Goal: Information Seeking & Learning: Find contact information

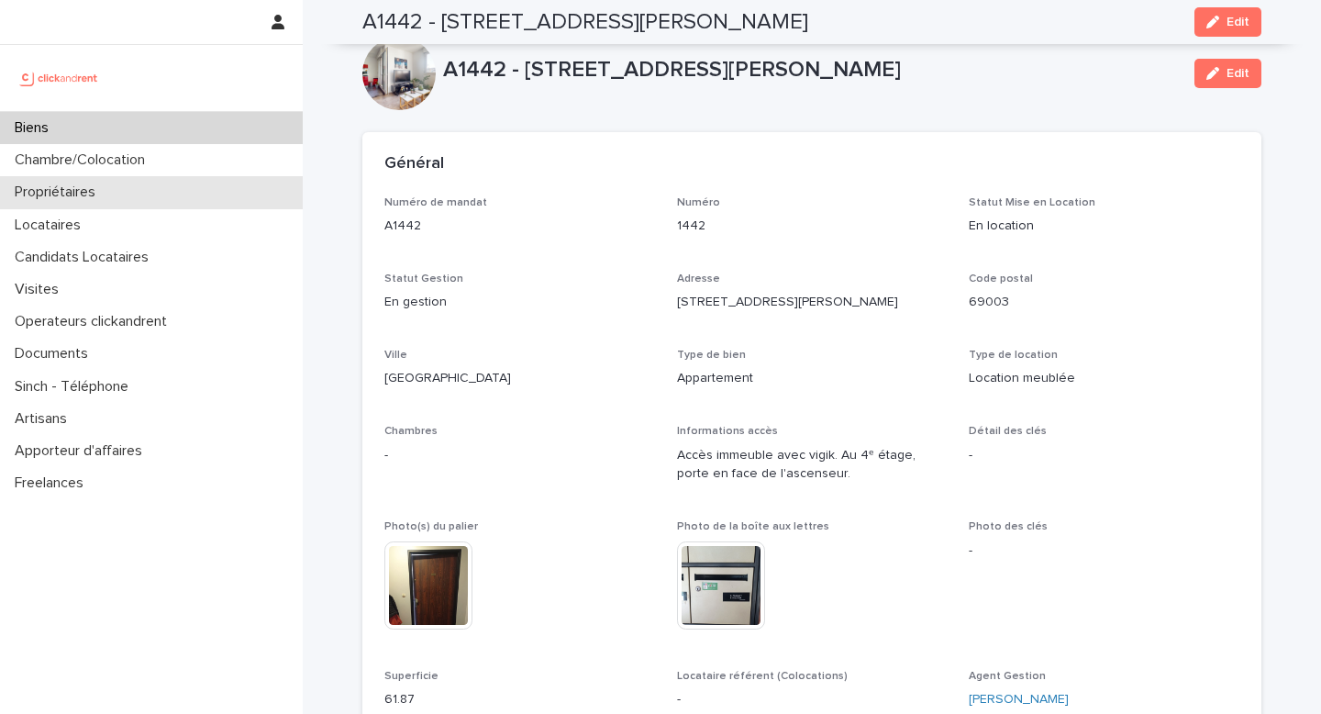
scroll to position [656, 0]
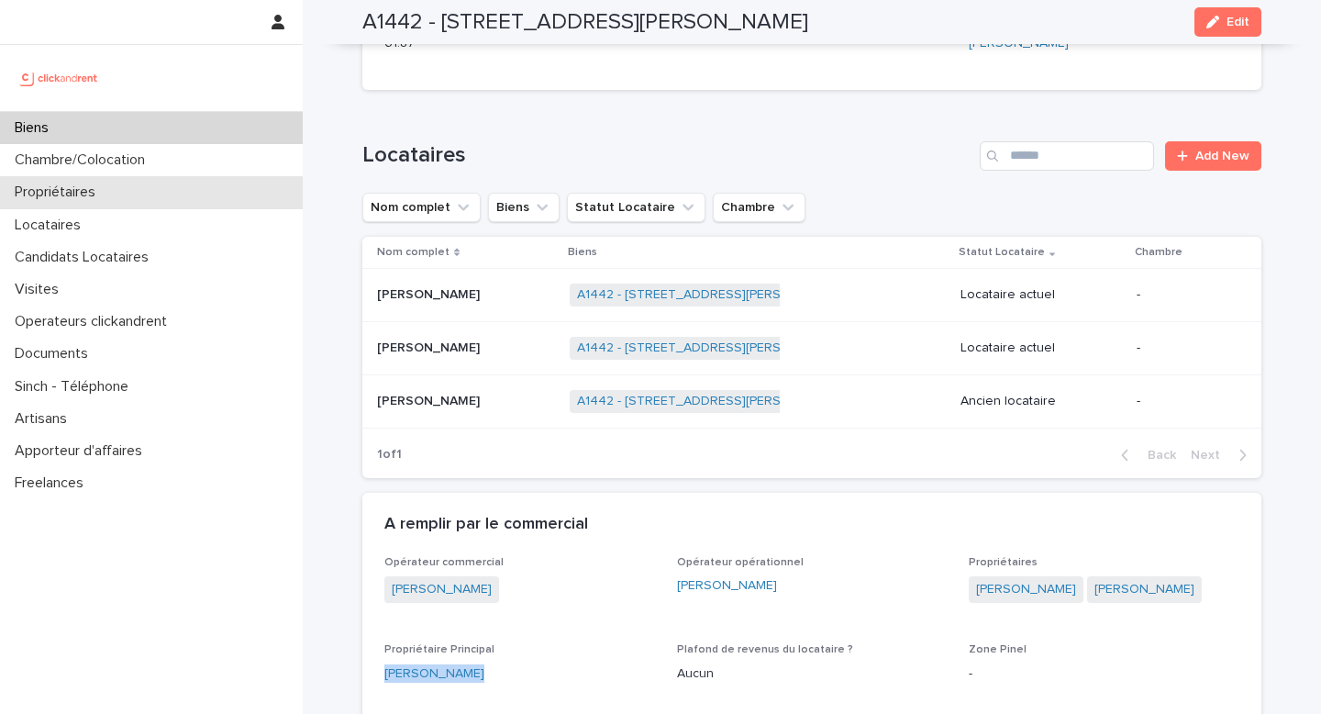
click at [120, 198] on div "Propriétaires" at bounding box center [151, 192] width 303 height 32
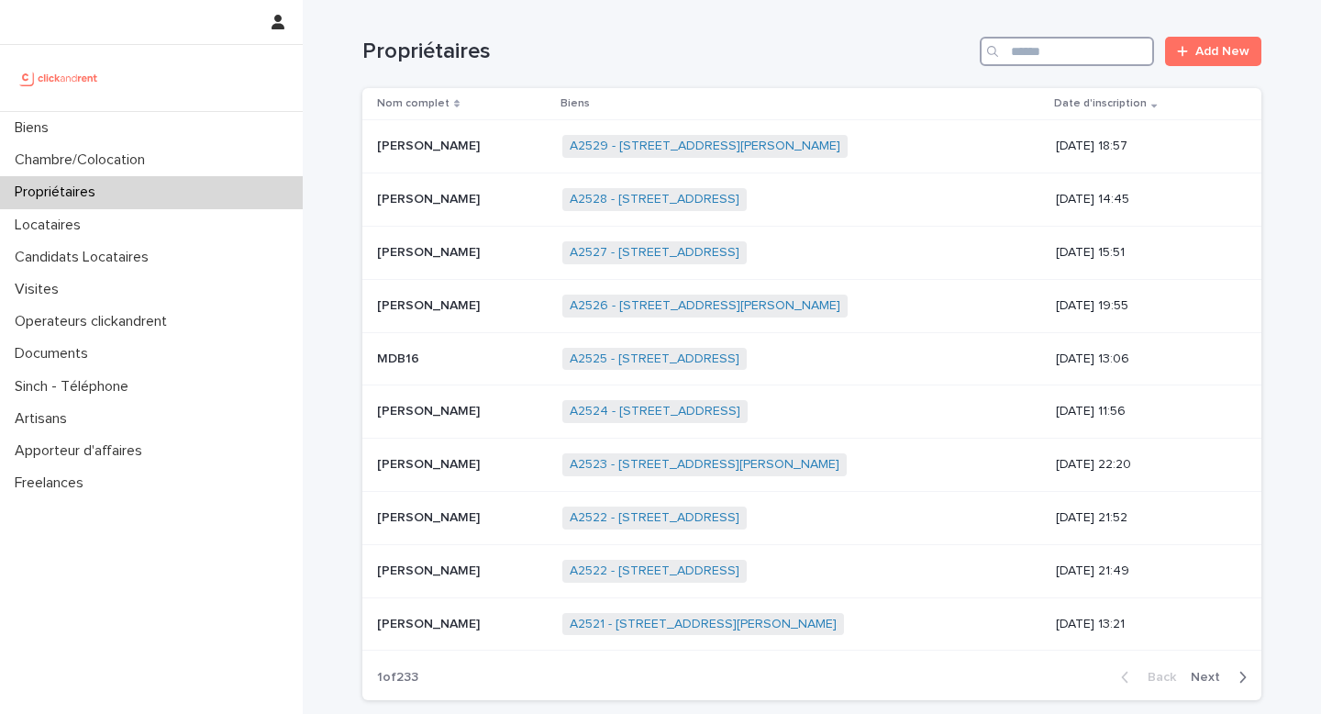
click at [1028, 50] on input "Search" at bounding box center [1067, 51] width 174 height 29
paste input "**********"
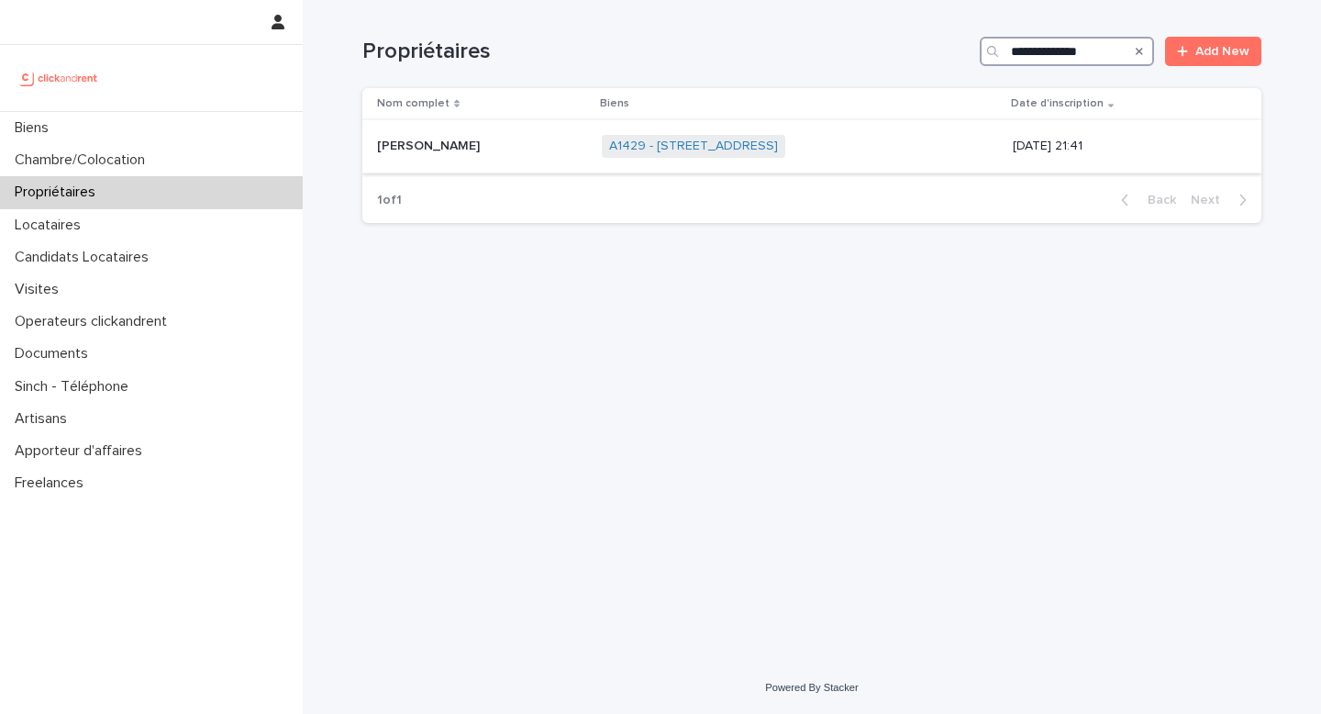
type input "**********"
click at [767, 156] on span "A1429 - [STREET_ADDRESS]" at bounding box center [693, 146] width 183 height 23
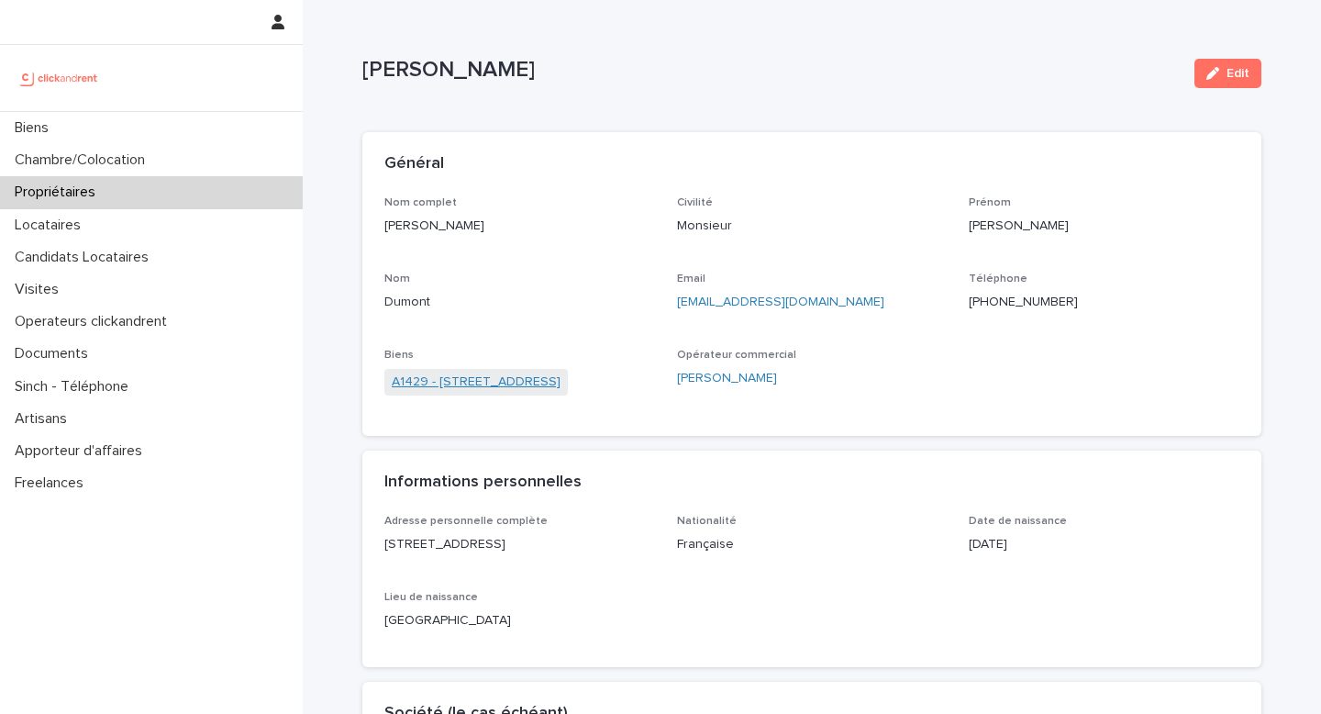
click at [560, 391] on link "A1429 - [STREET_ADDRESS]" at bounding box center [476, 381] width 169 height 19
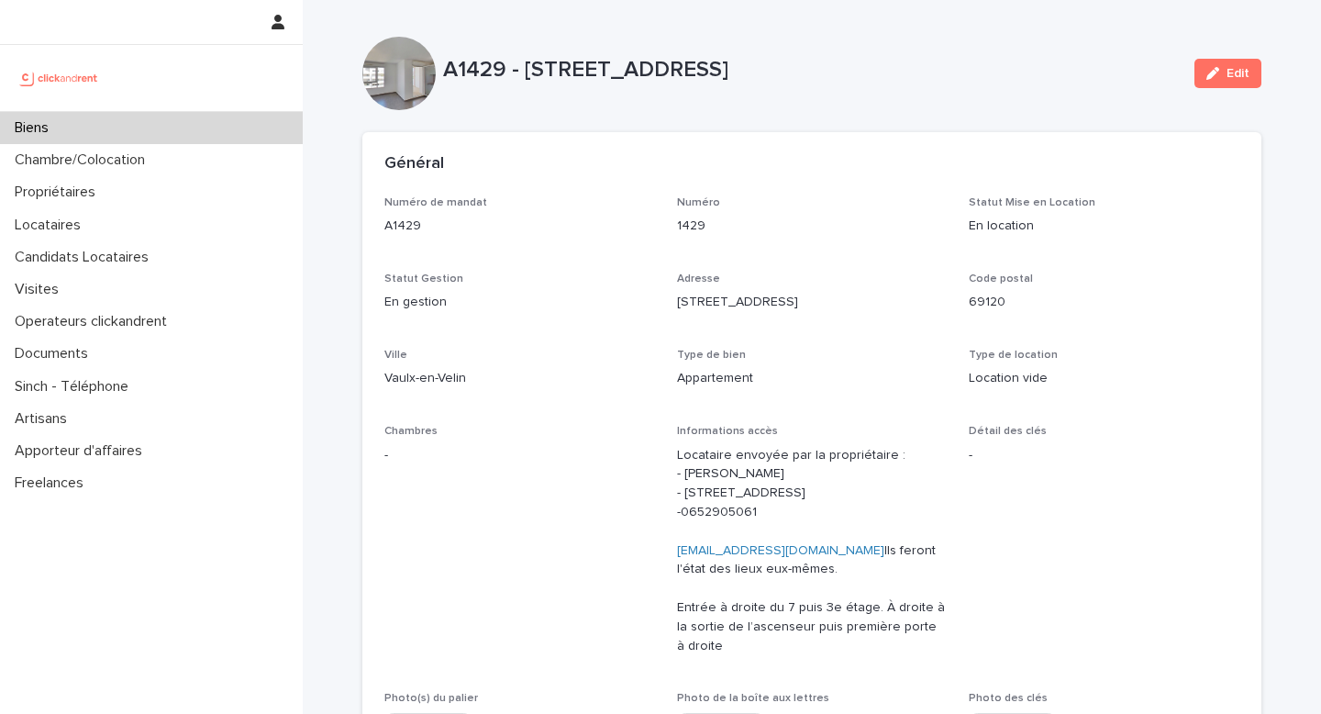
click at [476, 91] on div "A1429 - [STREET_ADDRESS] Edit" at bounding box center [811, 73] width 899 height 73
click at [467, 64] on p "A1429 - [STREET_ADDRESS]" at bounding box center [811, 70] width 737 height 27
copy p "A1429"
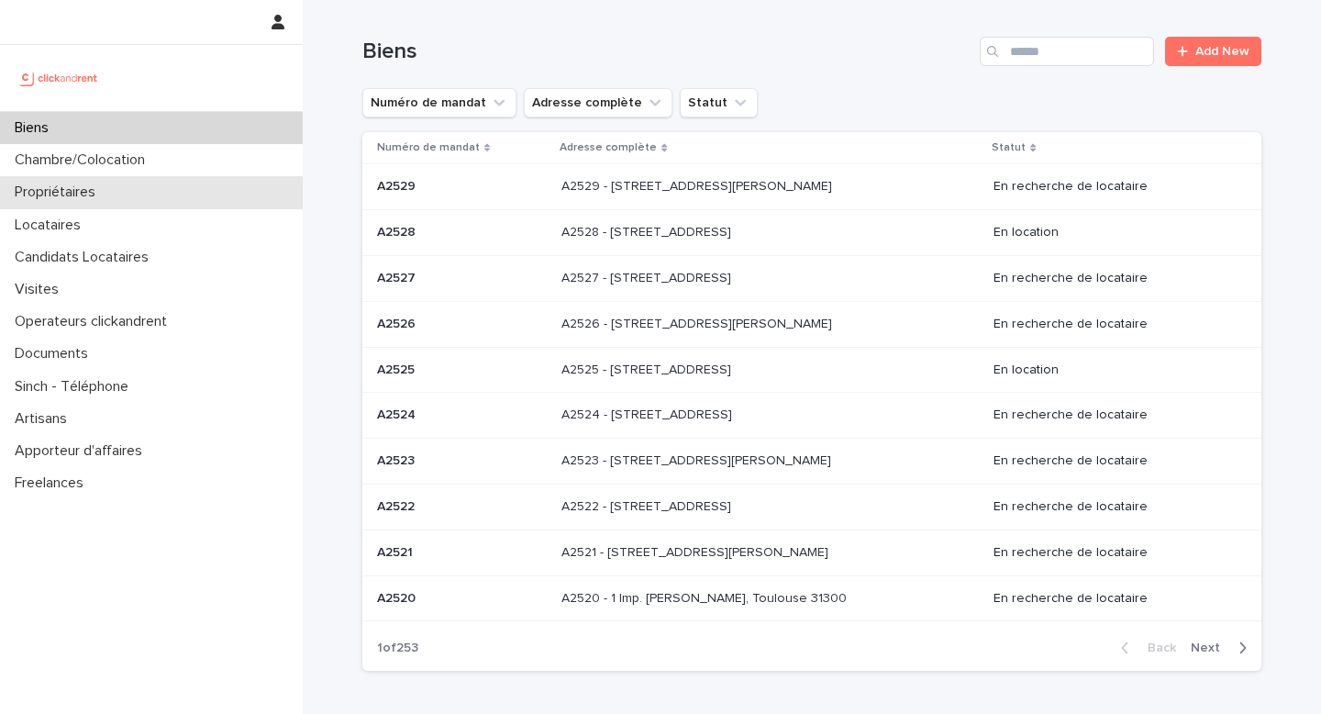
click at [118, 202] on div "Propriétaires" at bounding box center [151, 192] width 303 height 32
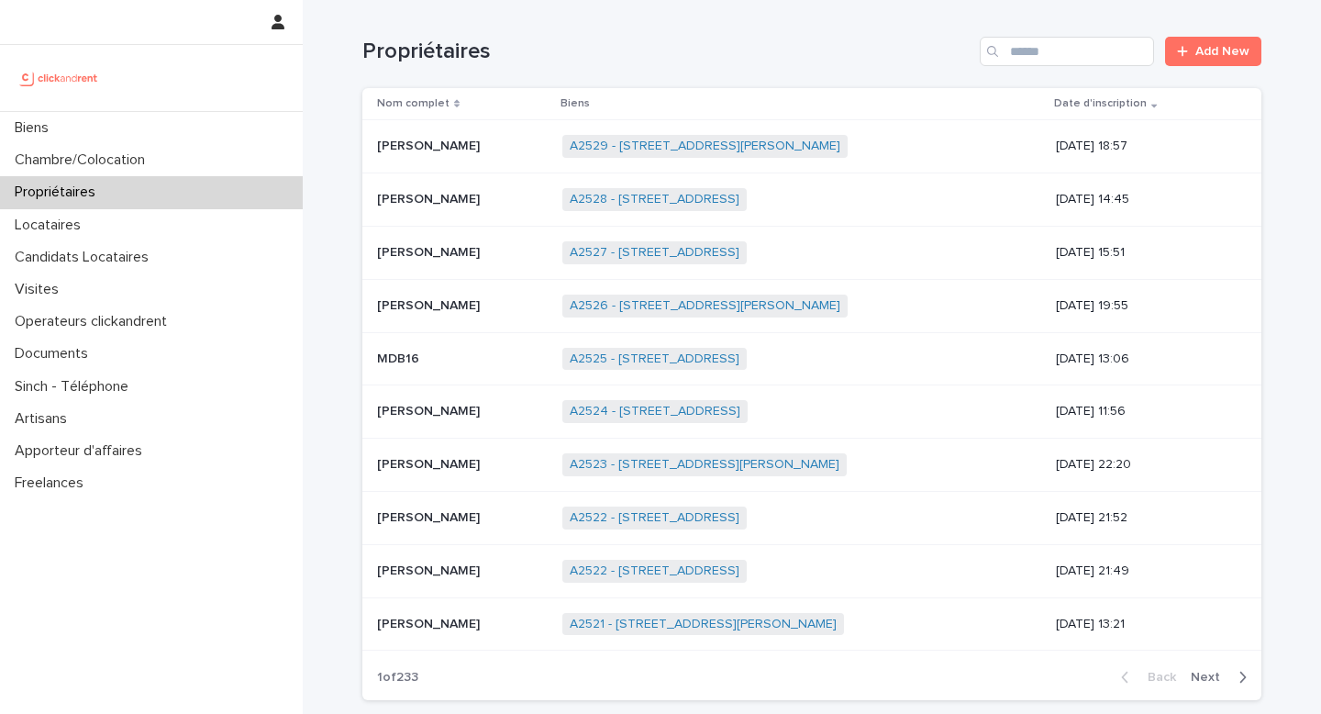
click at [1054, 67] on div "Propriétaires Add New" at bounding box center [811, 44] width 899 height 88
click at [1051, 53] on input "Search" at bounding box center [1067, 51] width 174 height 29
paste input "**********"
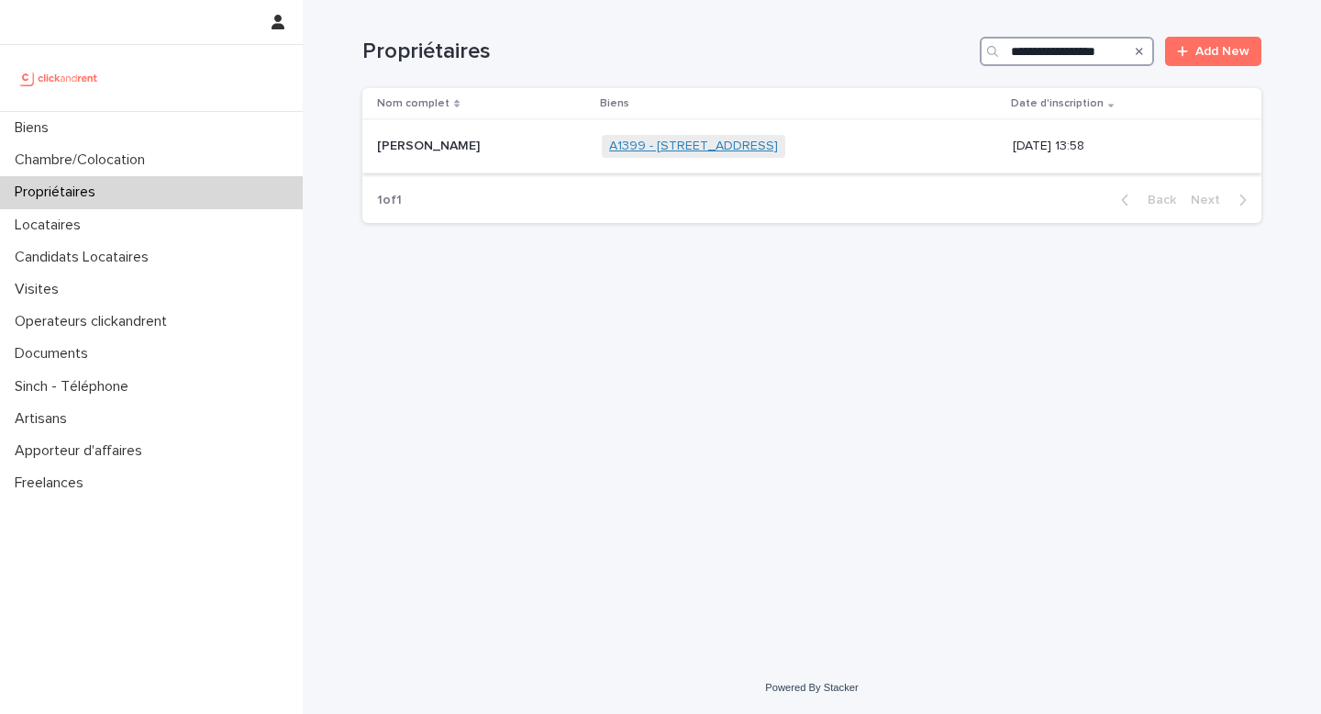
type input "**********"
click at [743, 153] on link "A1399 - 27 Rue de la Duée, Paris 75020" at bounding box center [693, 146] width 169 height 16
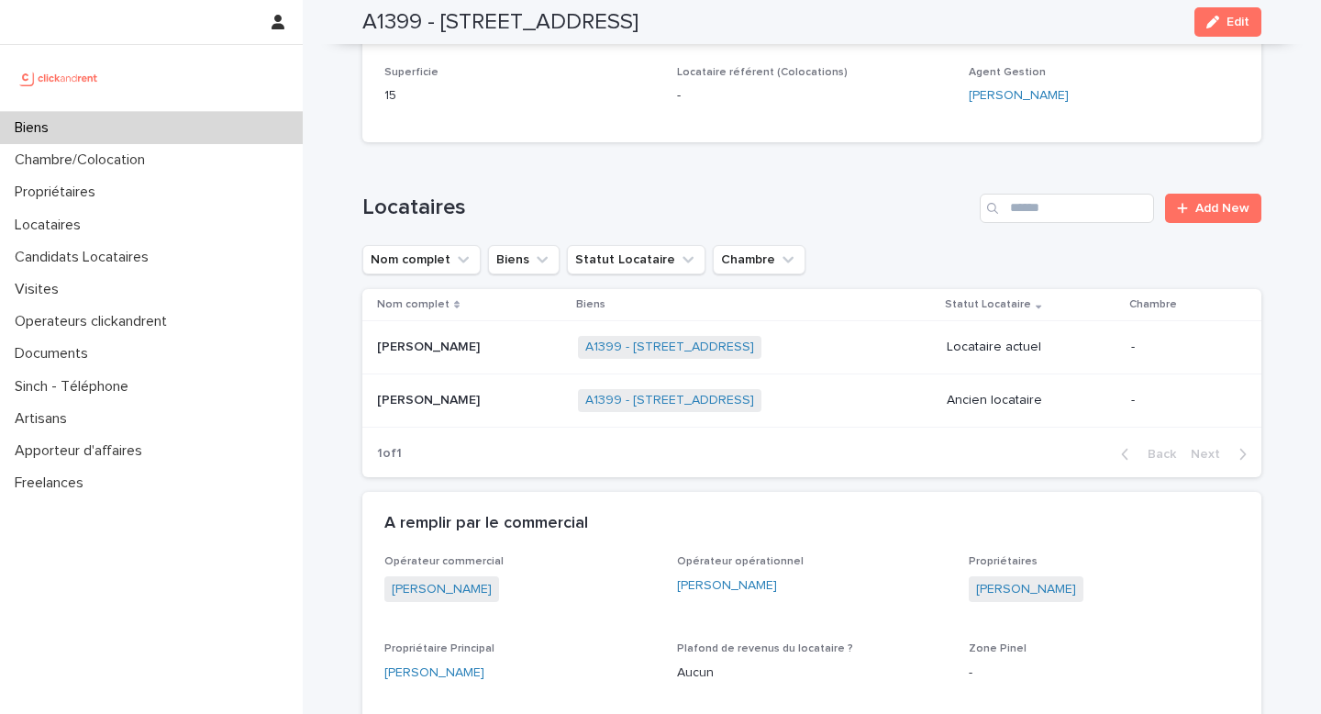
scroll to position [531, 0]
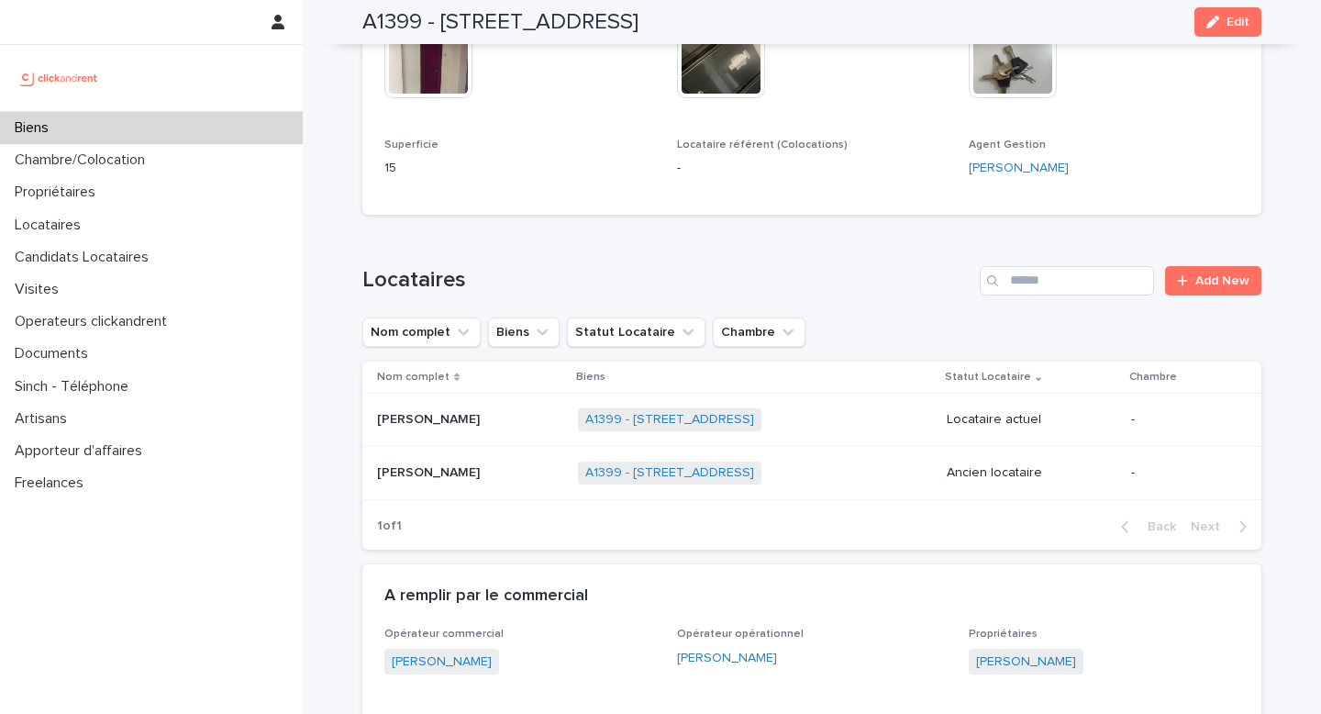
click at [501, 435] on div "Benoît Guillo Benoît Guillo" at bounding box center [470, 419] width 186 height 30
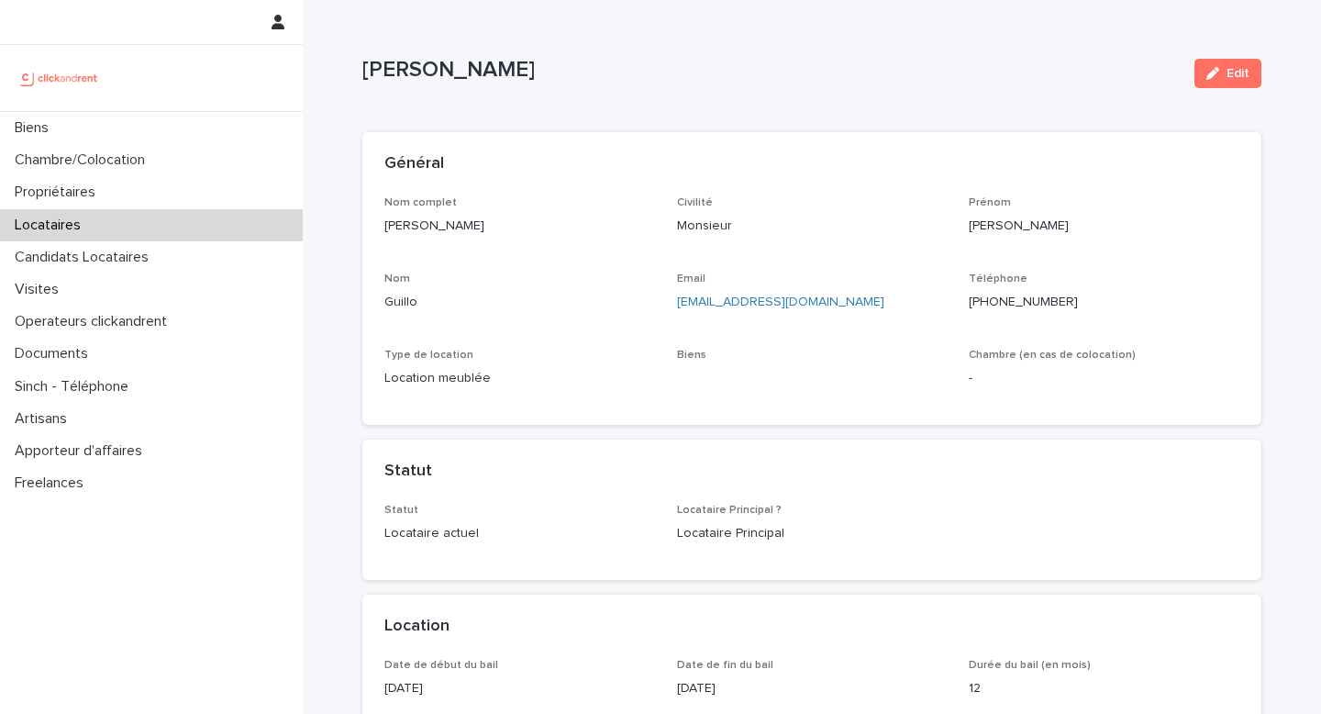
click at [1015, 303] on ringoverc2c-number-84e06f14122c "+33675771484" at bounding box center [1023, 301] width 109 height 13
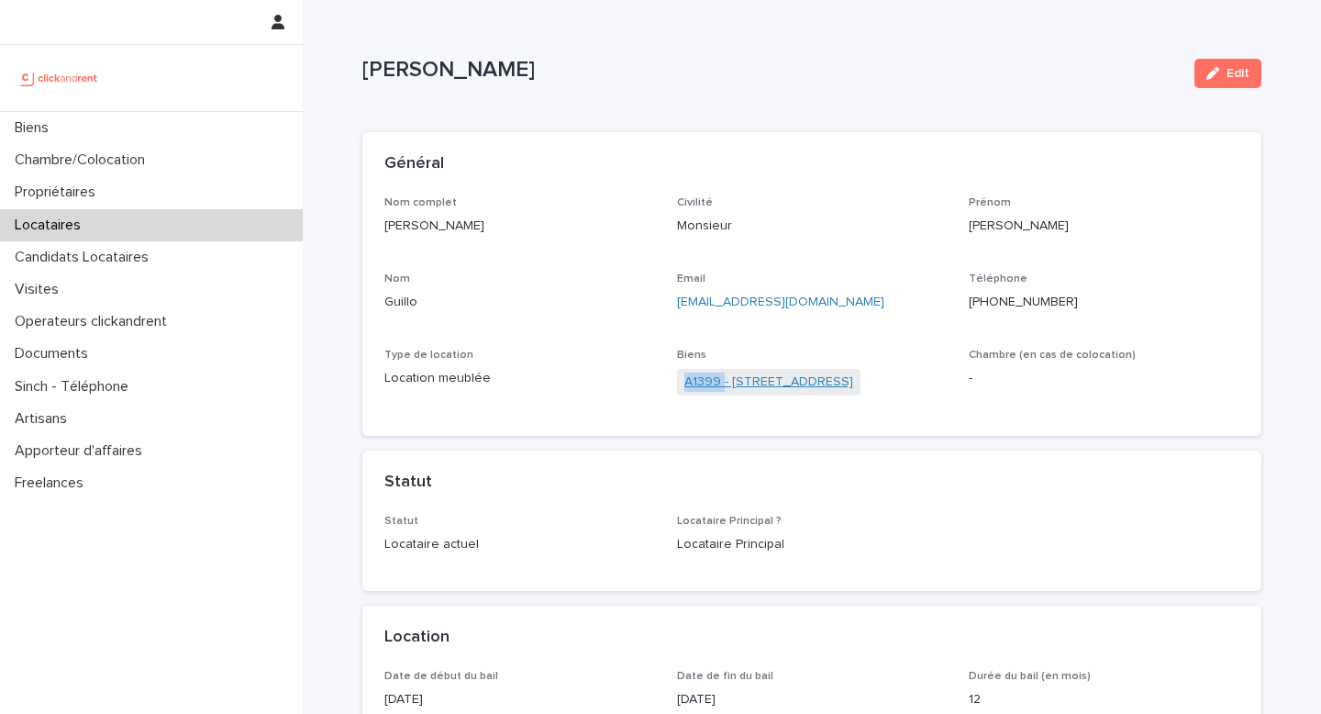
copy link "A1399"
drag, startPoint x: 678, startPoint y: 383, endPoint x: 723, endPoint y: 377, distance: 45.4
click at [723, 377] on span "A1399 - 27 Rue de la Duée, Paris 75020" at bounding box center [768, 382] width 183 height 27
click at [122, 126] on div "Biens" at bounding box center [151, 128] width 303 height 32
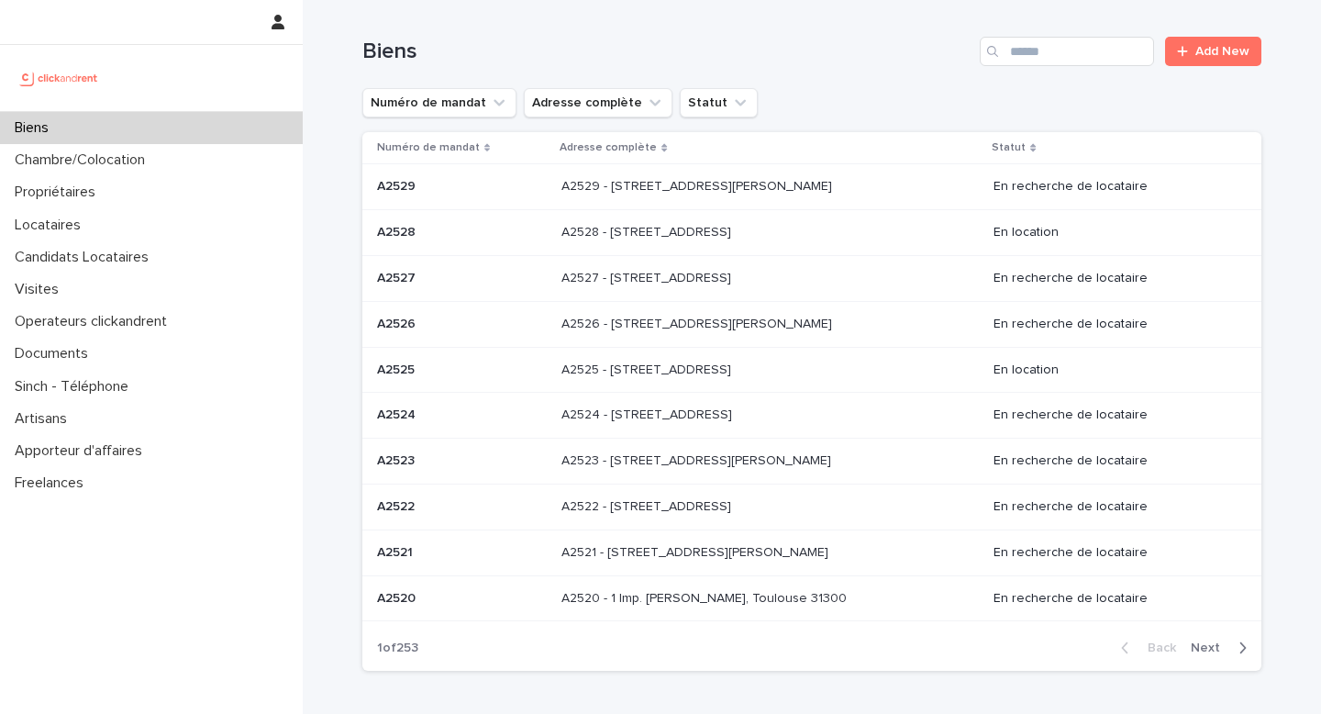
click at [146, 138] on div "Biens" at bounding box center [151, 128] width 303 height 32
click at [120, 201] on div "Propriétaires" at bounding box center [151, 192] width 303 height 32
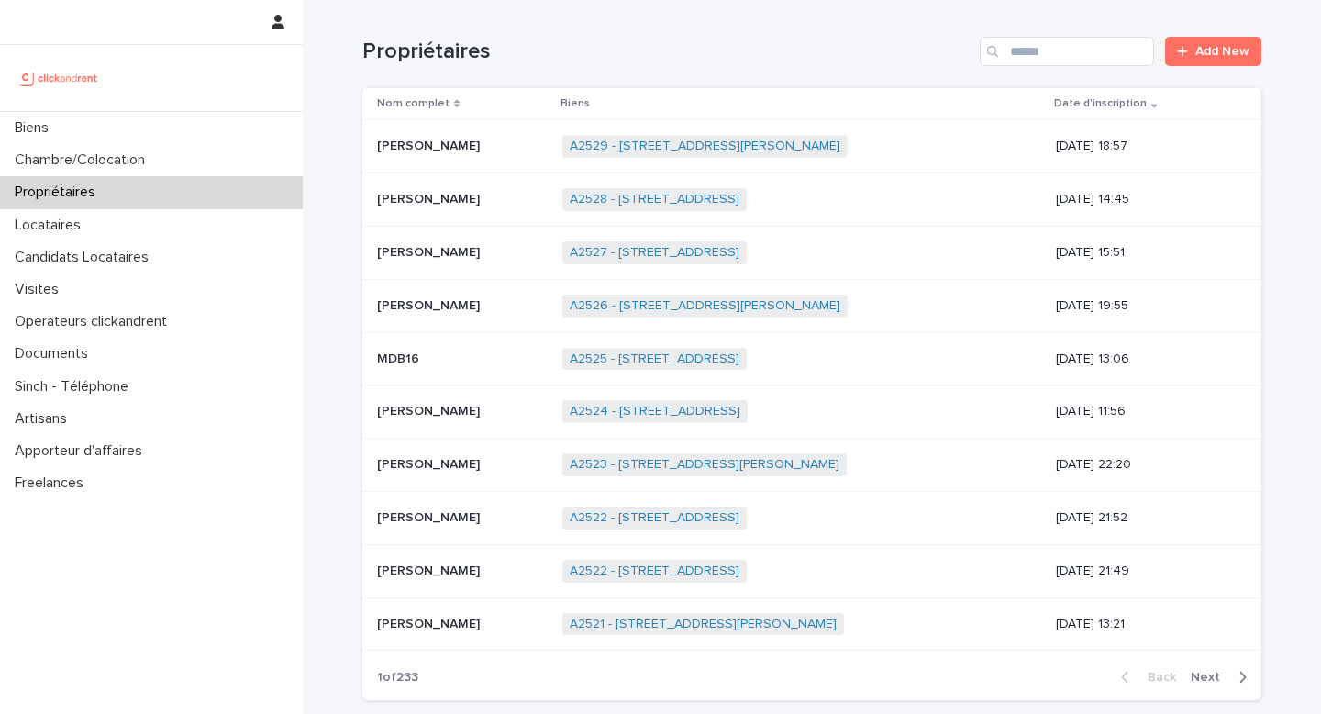
click at [1091, 66] on div "Propriétaires Add New" at bounding box center [811, 44] width 899 height 88
click at [1082, 48] on input "Search" at bounding box center [1067, 51] width 174 height 29
paste input "*****"
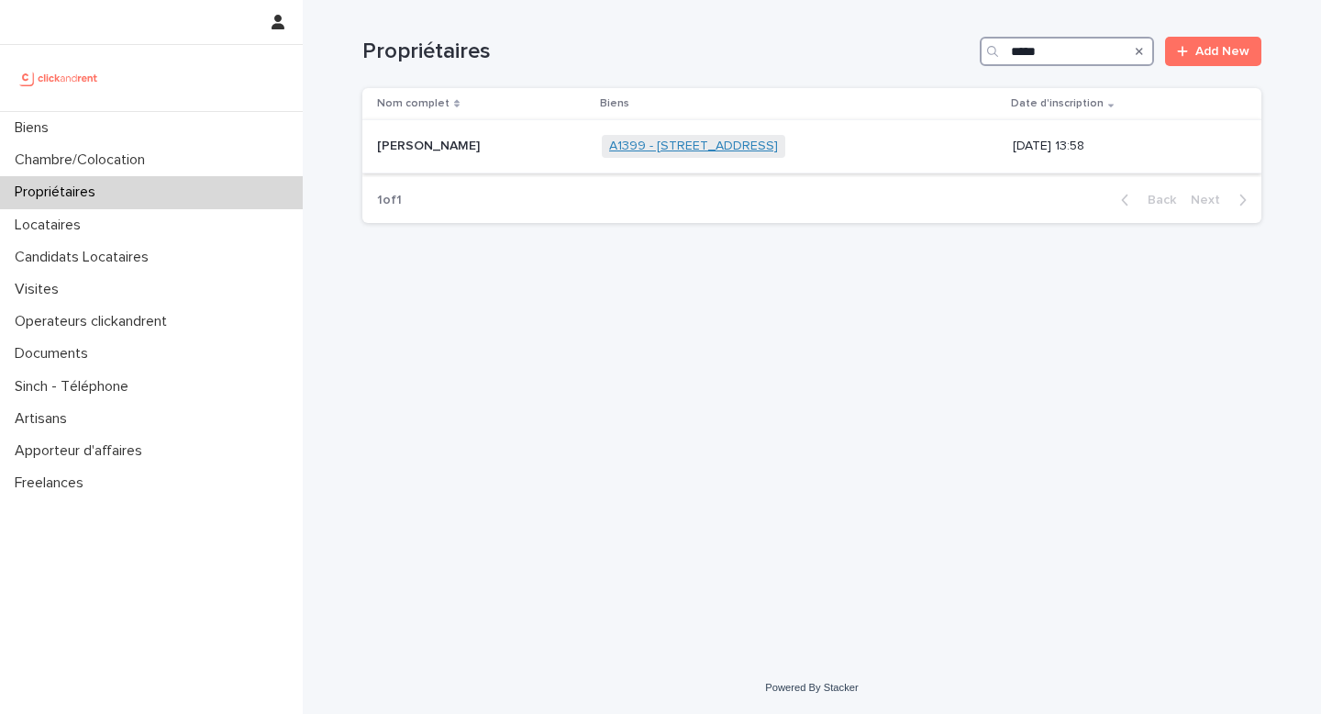
type input "*****"
click at [778, 143] on link "A1399 - 27 Rue de la Duée, Paris 75020" at bounding box center [693, 146] width 169 height 16
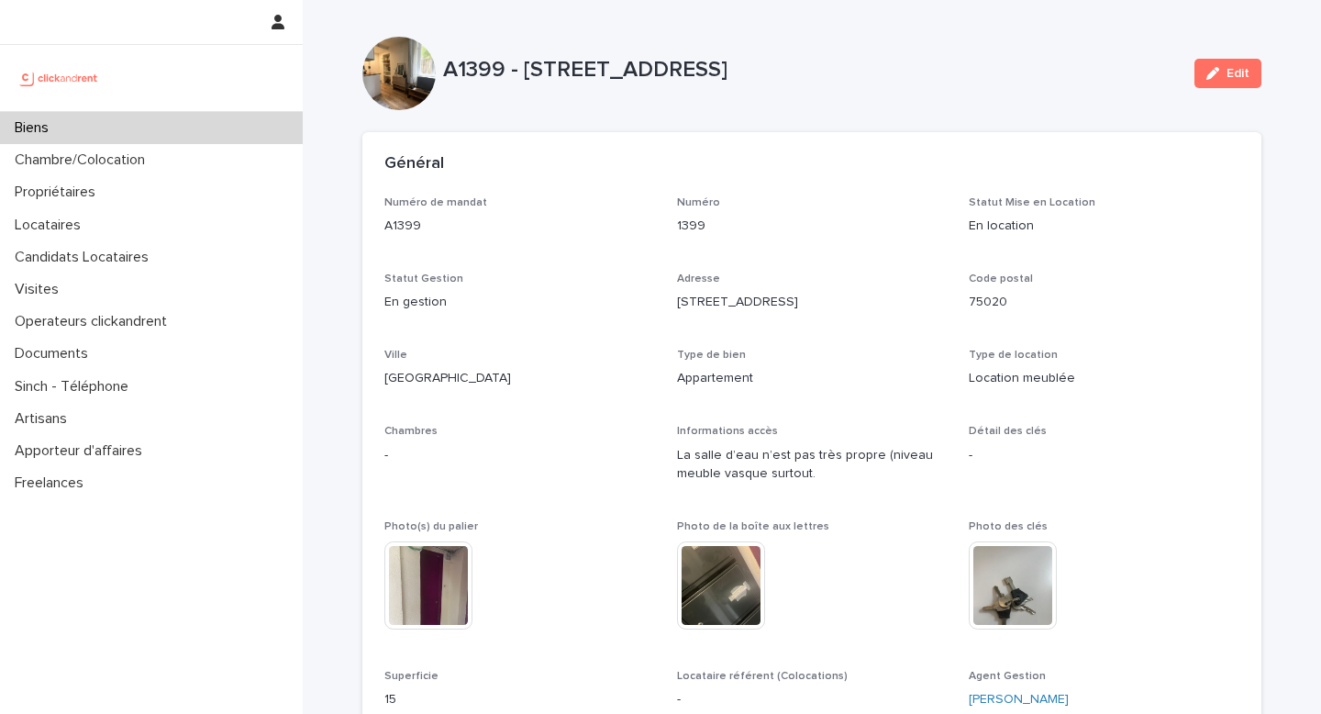
scroll to position [795, 0]
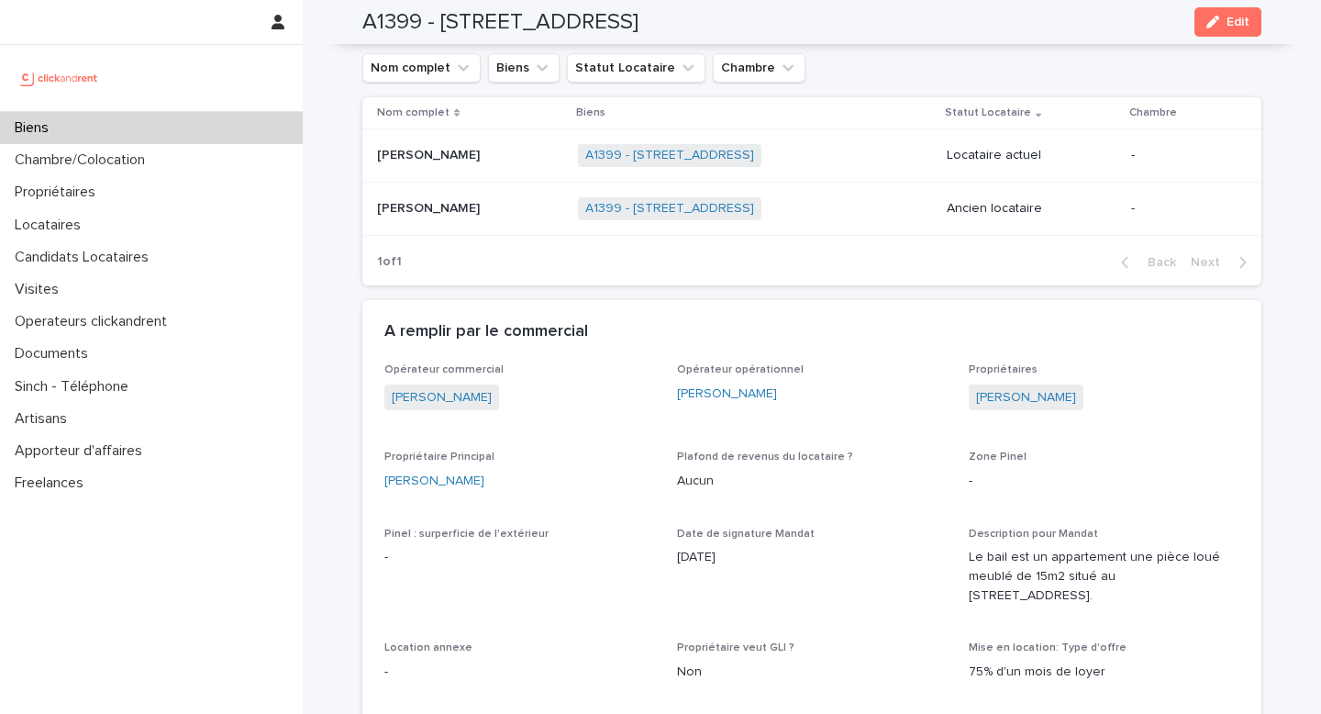
click at [914, 167] on div "A1399 - 27 Rue de la Duée, Paris 75020 + 0" at bounding box center [755, 156] width 354 height 38
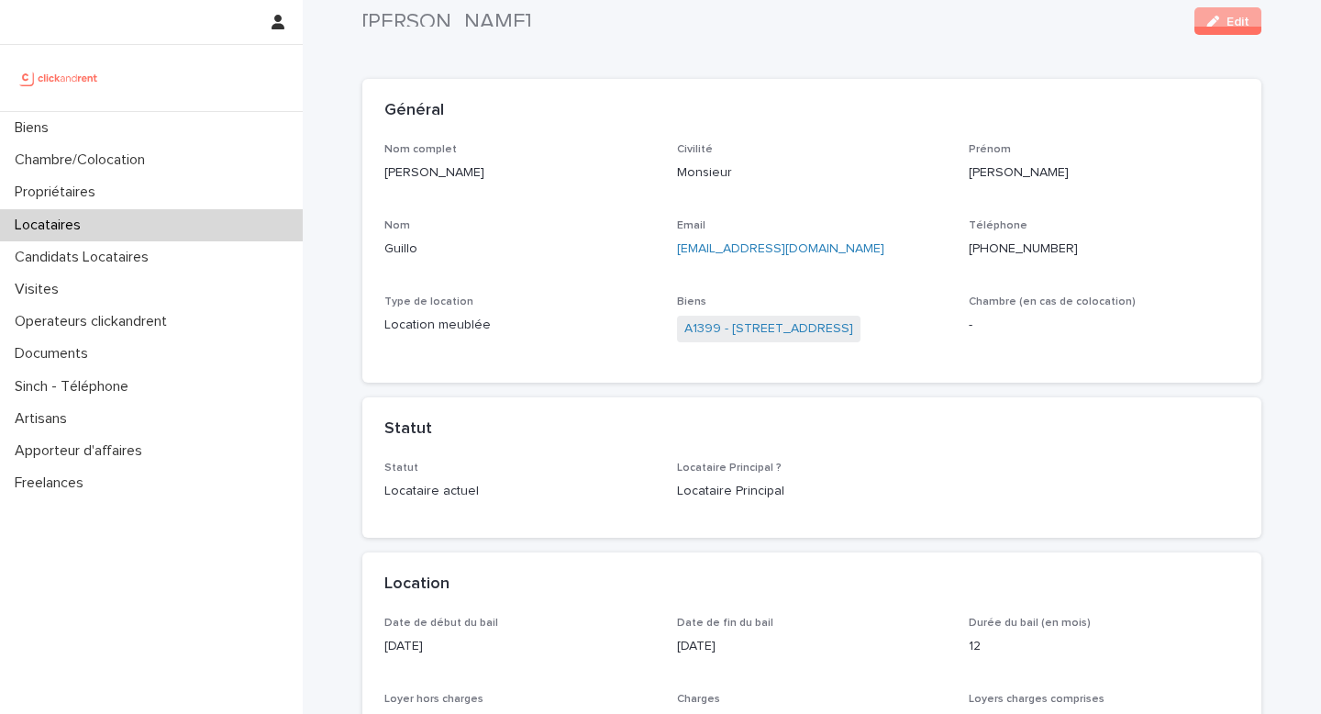
scroll to position [31, 0]
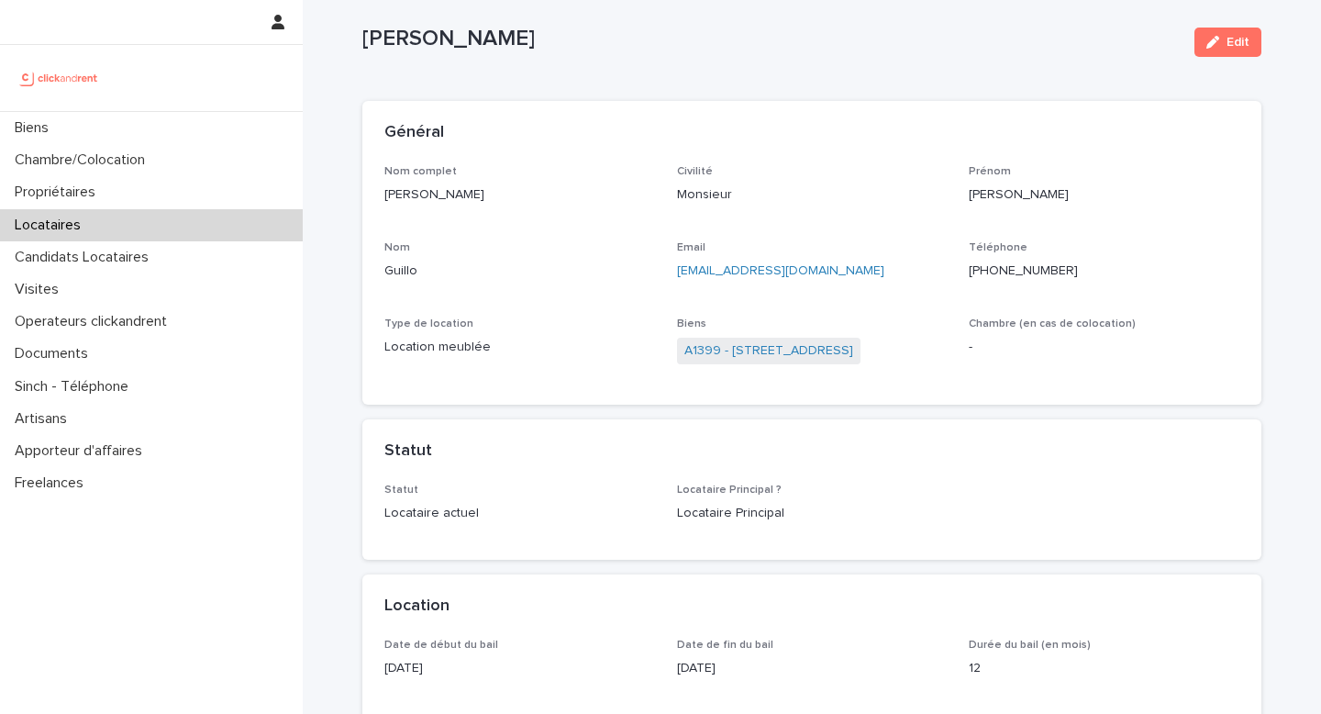
click at [396, 281] on div "Nom Guillo" at bounding box center [519, 268] width 271 height 54
click at [396, 270] on p "Guillo" at bounding box center [519, 270] width 271 height 19
click at [394, 270] on p "Guillo" at bounding box center [519, 270] width 271 height 19
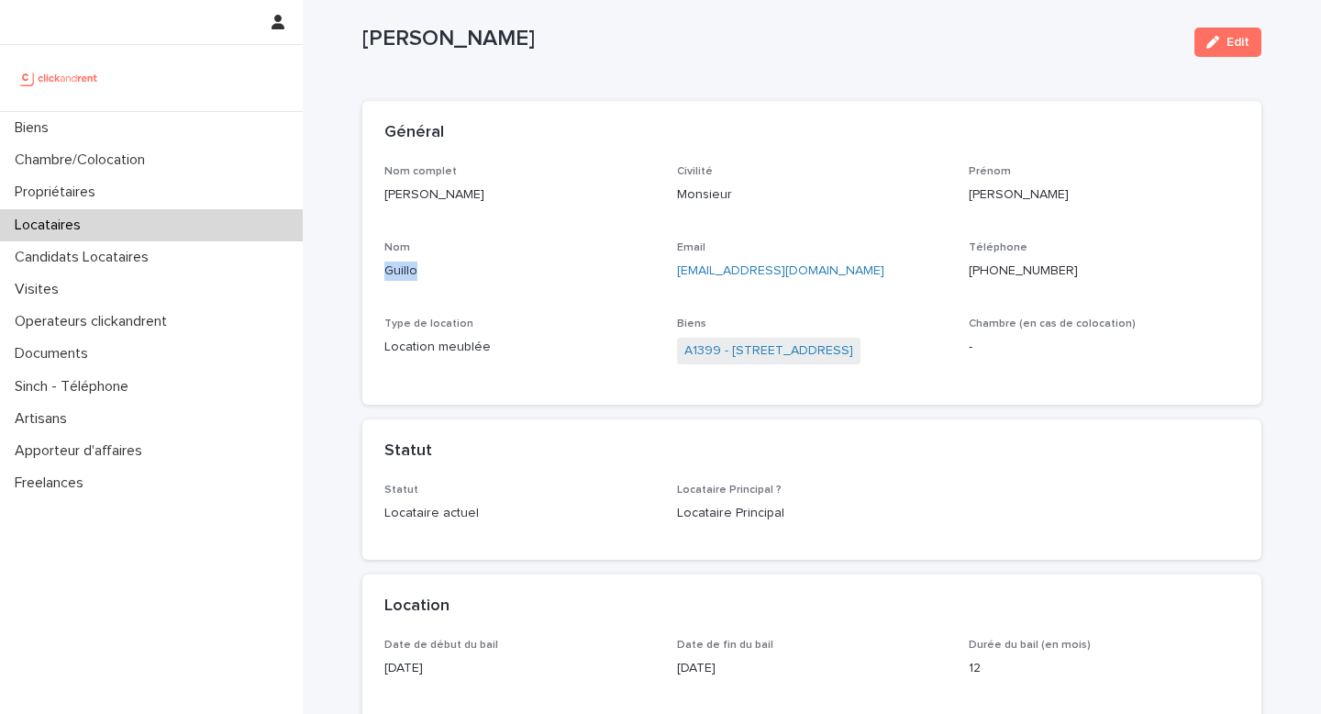
click at [394, 270] on p "Guillo" at bounding box center [519, 270] width 271 height 19
copy p "Guillo"
click at [98, 233] on div "Locataires" at bounding box center [151, 225] width 303 height 32
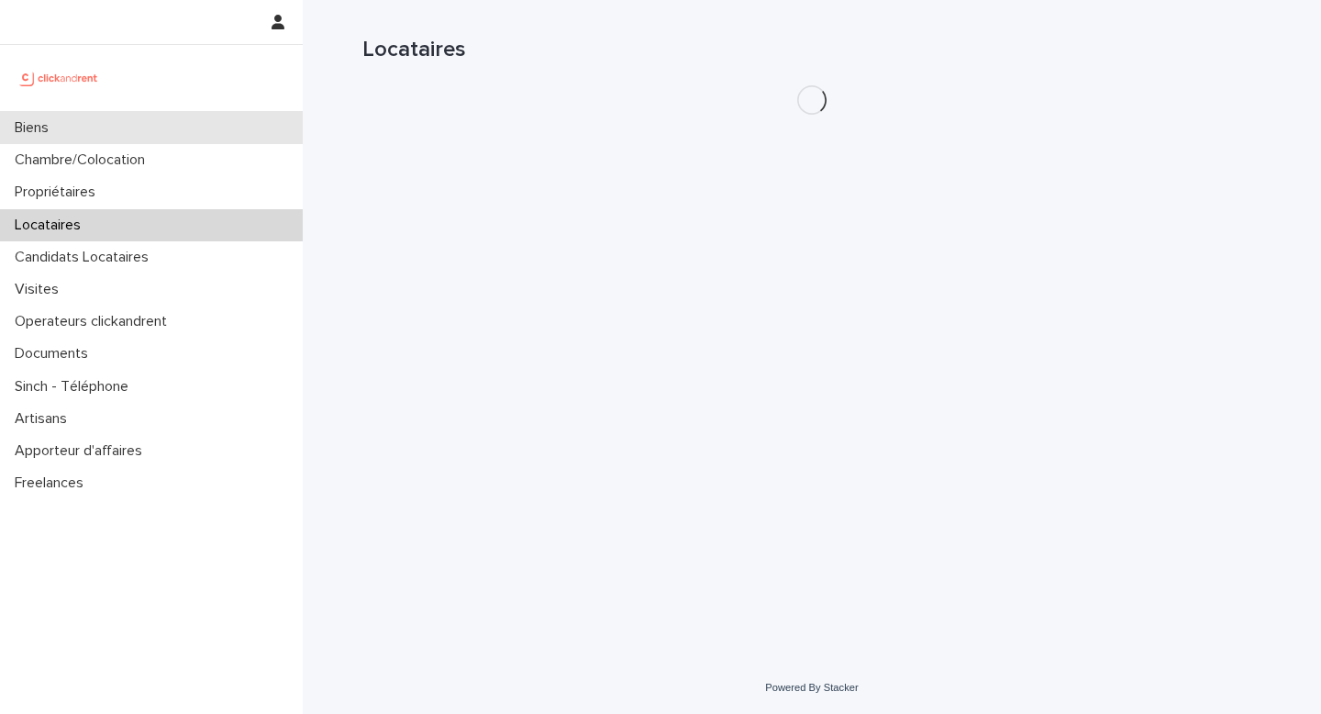
click at [175, 131] on div "Biens" at bounding box center [151, 128] width 303 height 32
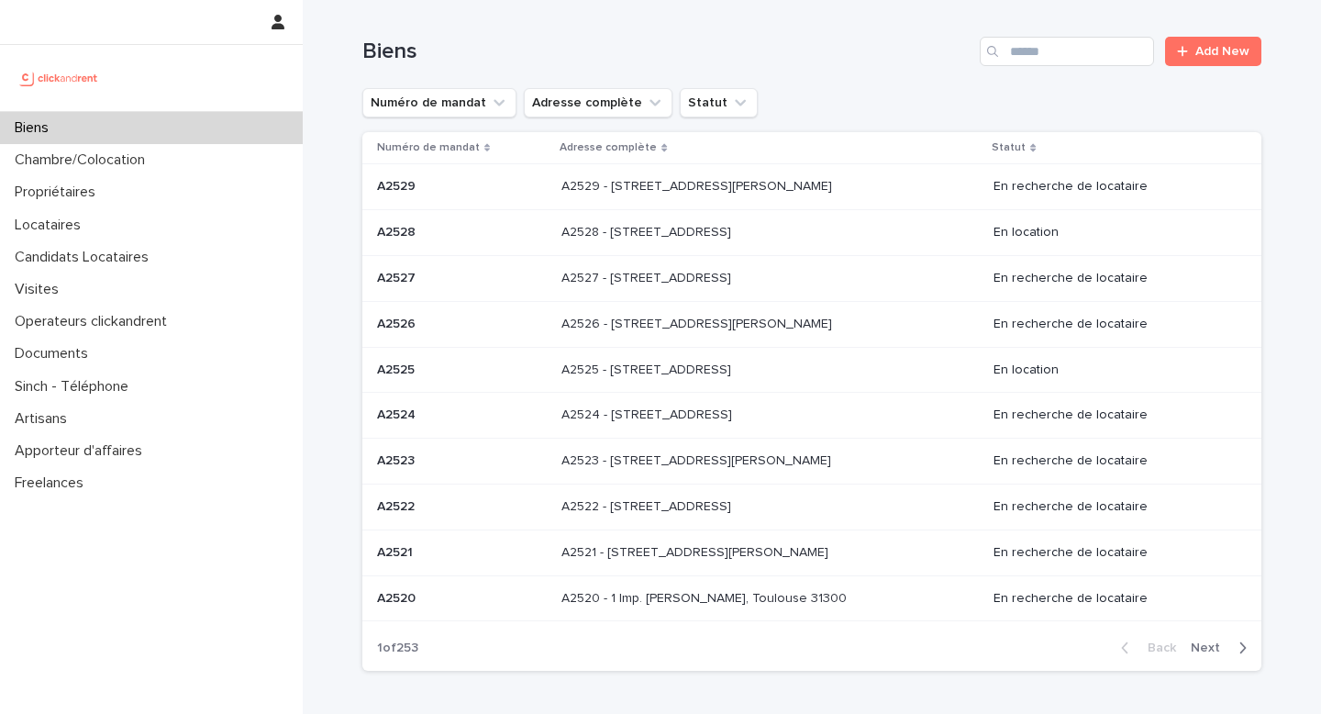
click at [1004, 61] on div "Search" at bounding box center [994, 51] width 29 height 29
click at [1047, 52] on input "Search" at bounding box center [1067, 51] width 174 height 29
paste input "*****"
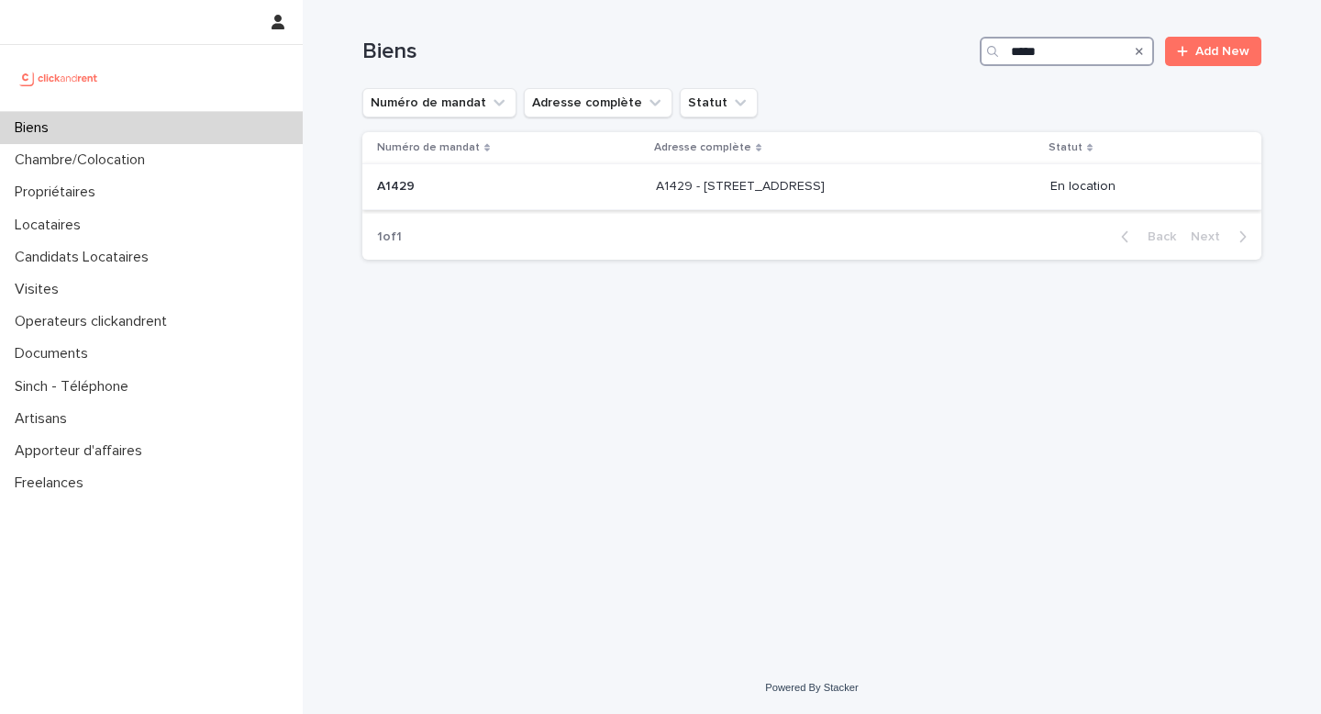
type input "*****"
click at [773, 187] on p "A1429 - [STREET_ADDRESS]" at bounding box center [742, 184] width 172 height 19
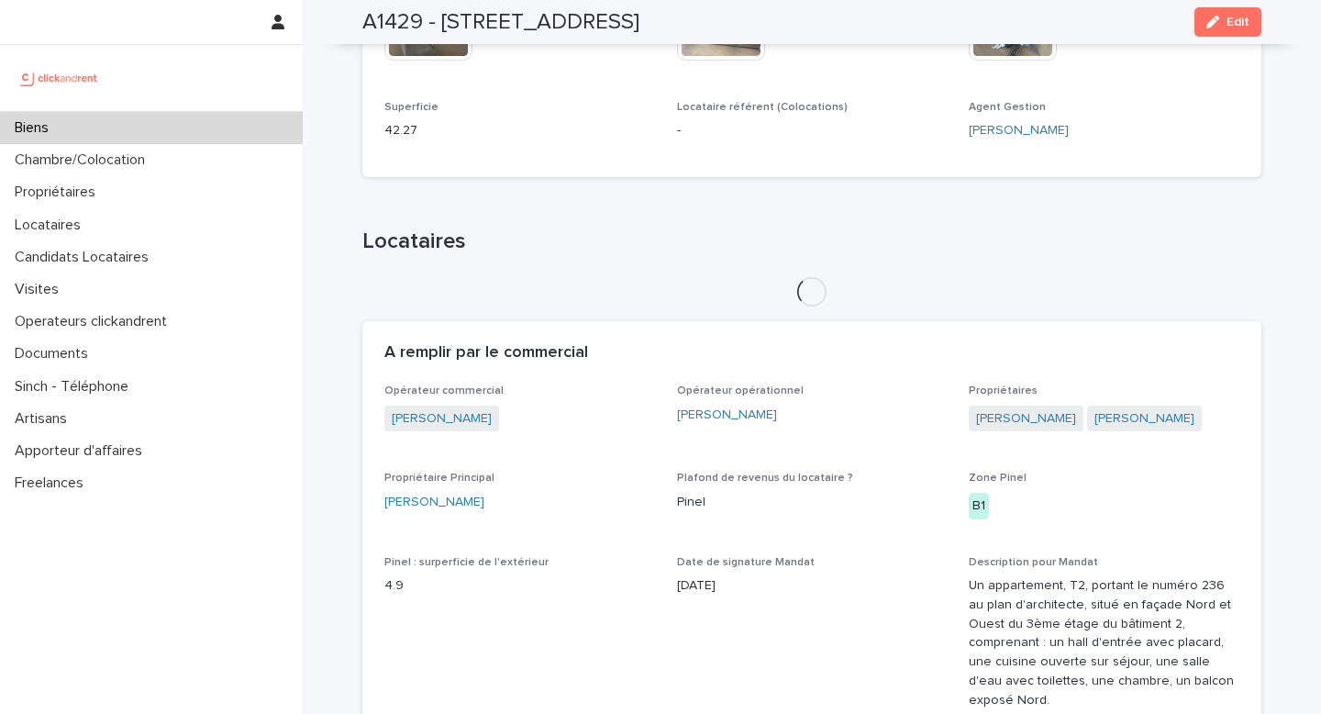
scroll to position [809, 0]
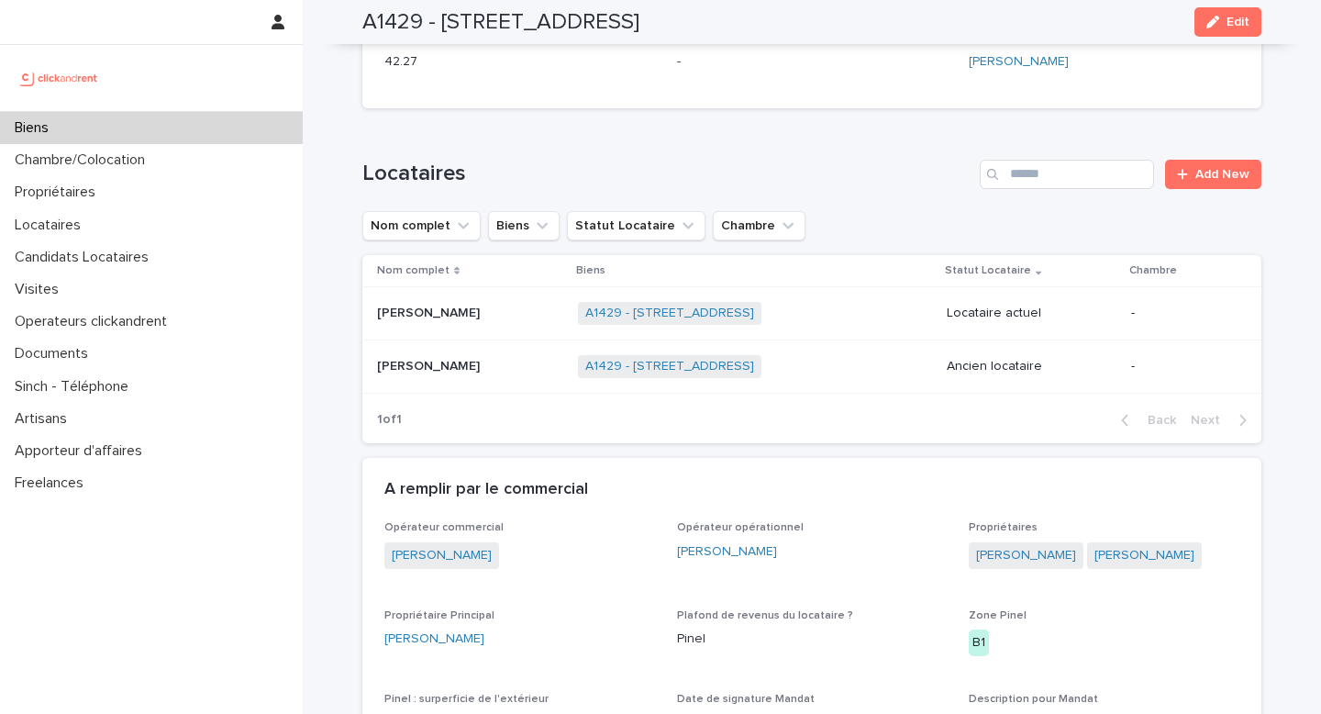
click at [508, 382] on td "Lisa Chevrier Lisa Chevrier" at bounding box center [466, 366] width 208 height 53
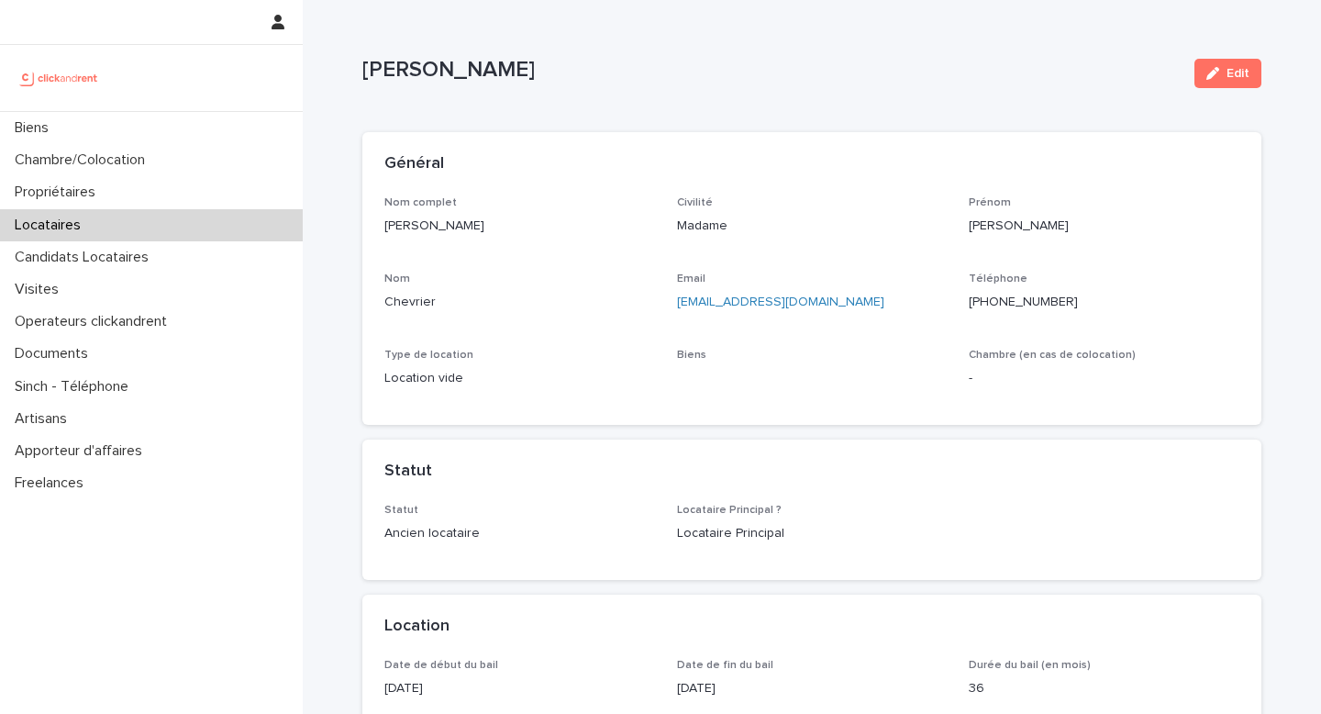
click at [859, 296] on p "[EMAIL_ADDRESS][DOMAIN_NAME]" at bounding box center [812, 302] width 271 height 19
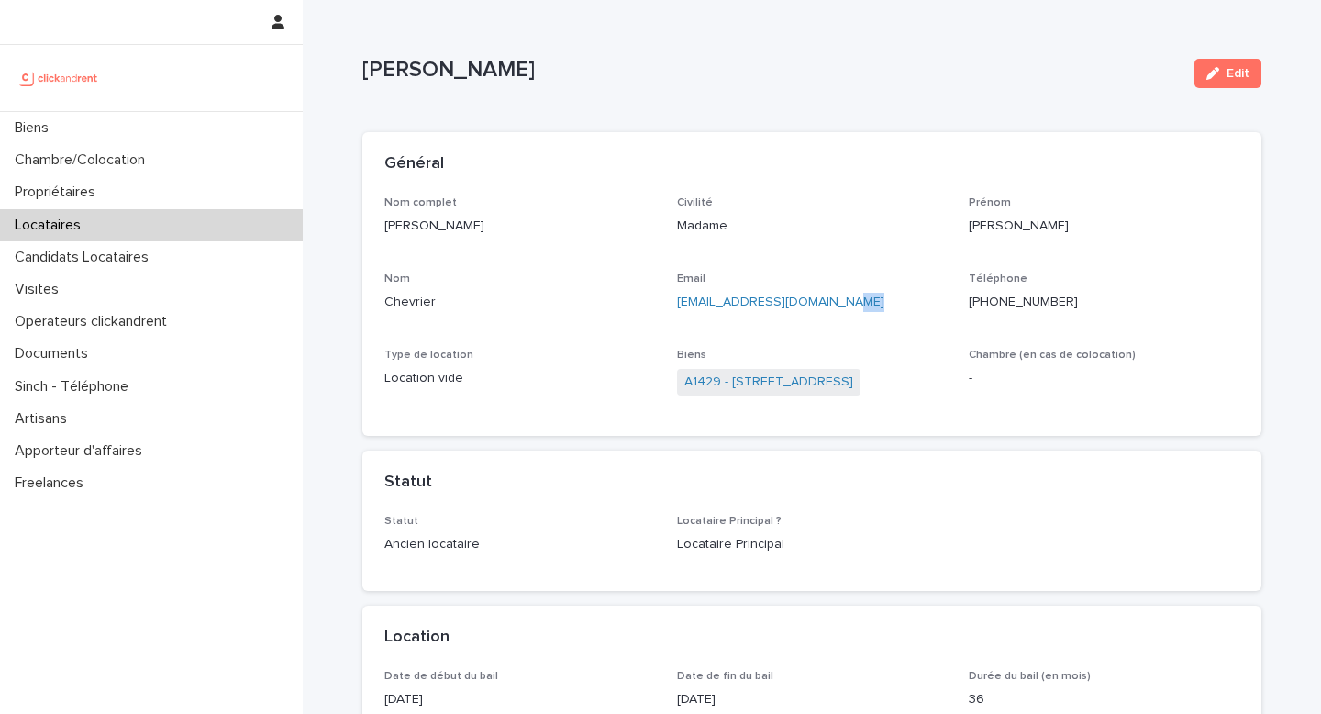
click at [859, 296] on p "[EMAIL_ADDRESS][DOMAIN_NAME]" at bounding box center [812, 302] width 271 height 19
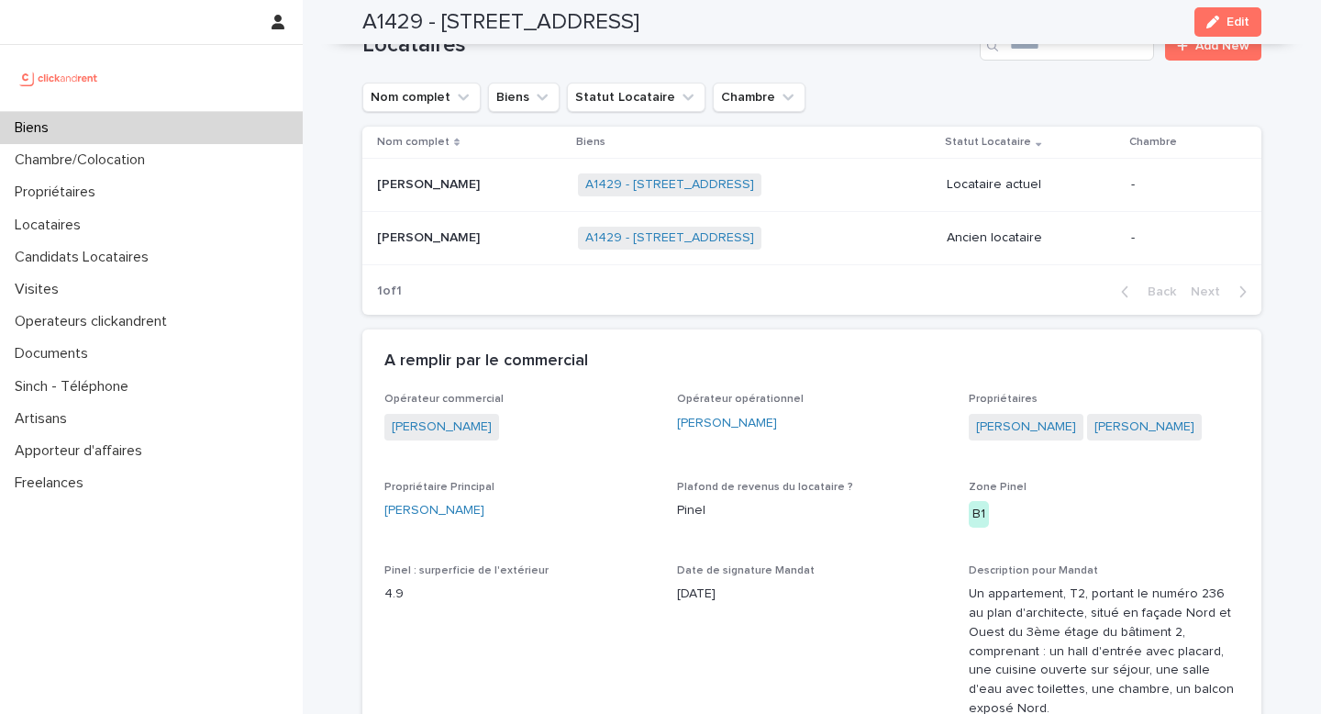
scroll to position [949, 0]
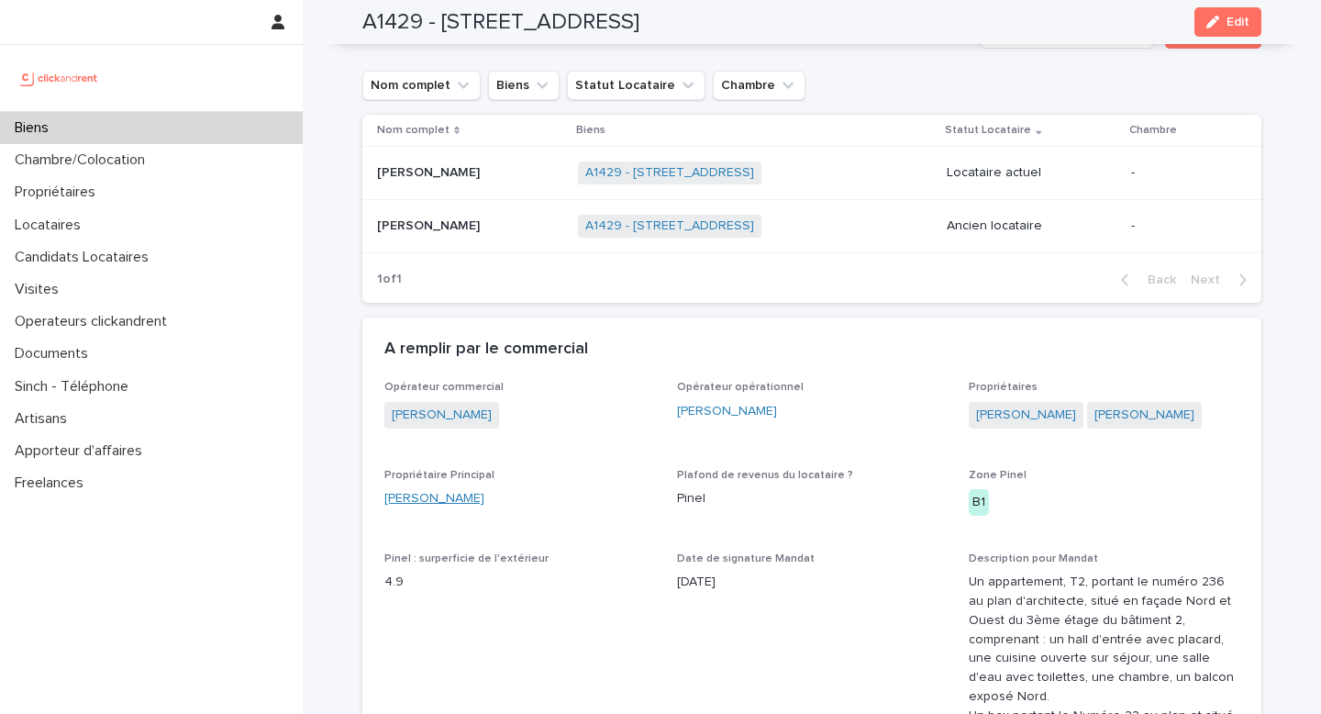
click at [455, 508] on link "[PERSON_NAME]" at bounding box center [434, 498] width 100 height 19
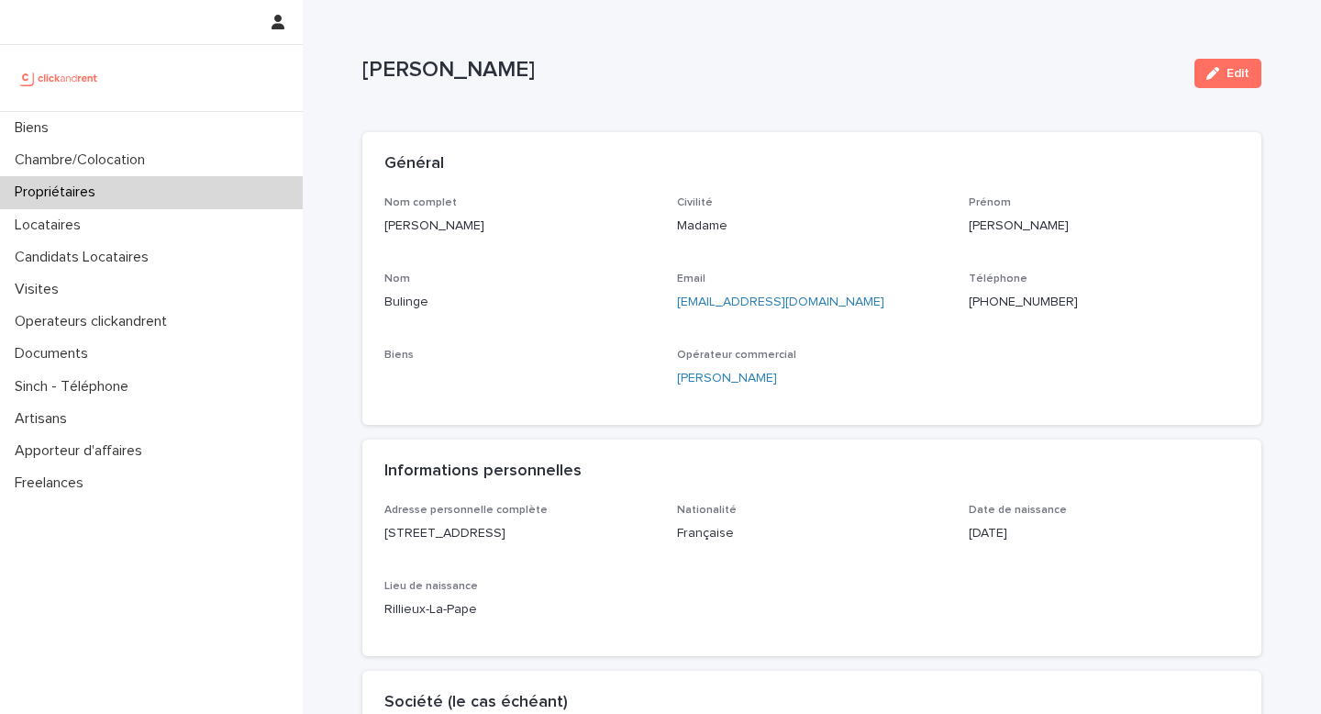
click at [847, 299] on p "cel.bulinge@gmail.com" at bounding box center [812, 302] width 271 height 19
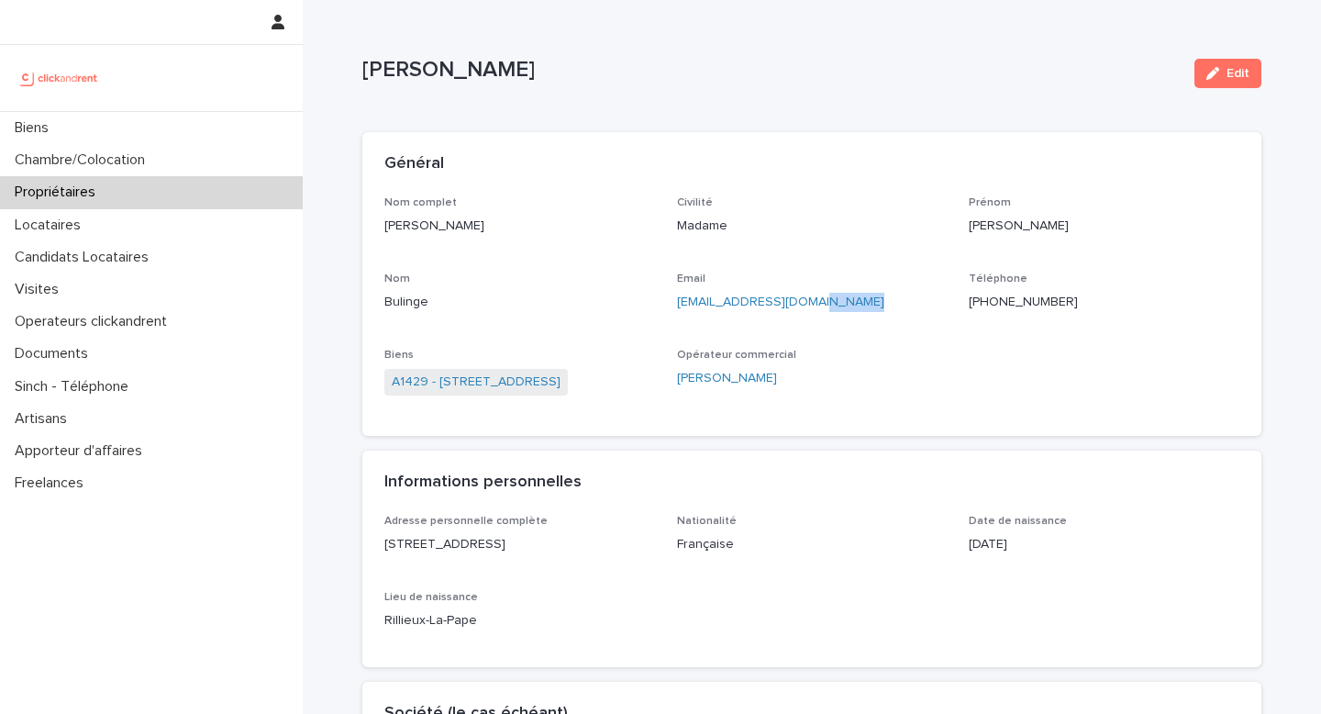
click at [847, 299] on p "cel.bulinge@gmail.com" at bounding box center [812, 302] width 271 height 19
copy link "cel.bulinge@gmail.com"
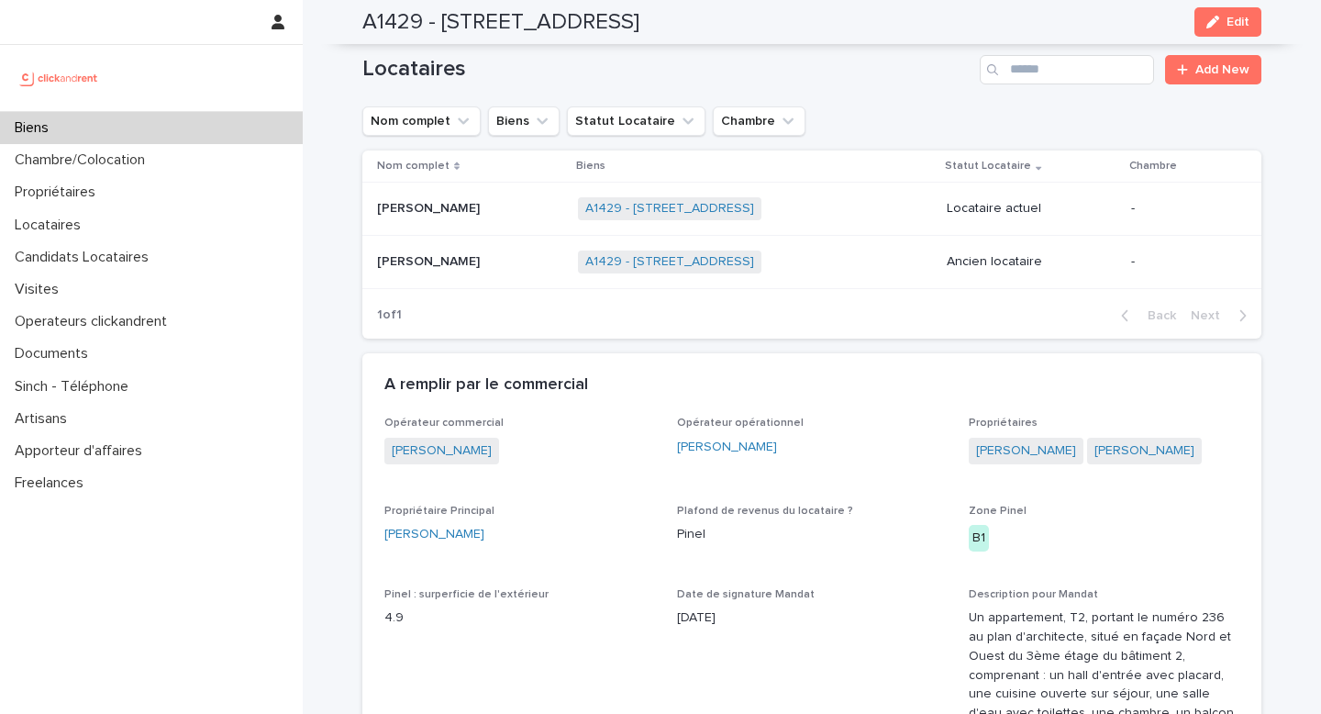
scroll to position [915, 0]
click at [1126, 462] on span "[PERSON_NAME]" at bounding box center [1144, 449] width 115 height 27
click at [1125, 459] on link "[PERSON_NAME]" at bounding box center [1144, 448] width 100 height 19
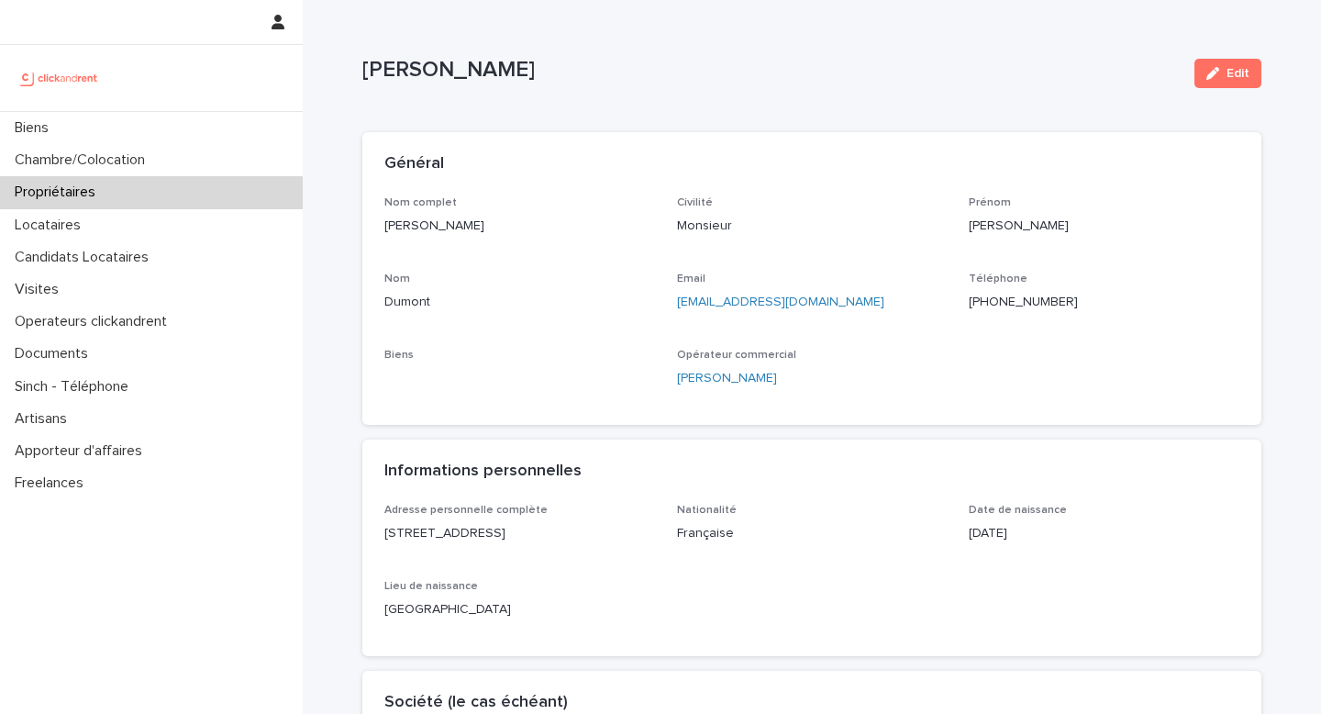
click at [823, 294] on p "[EMAIL_ADDRESS][DOMAIN_NAME]" at bounding box center [812, 302] width 271 height 19
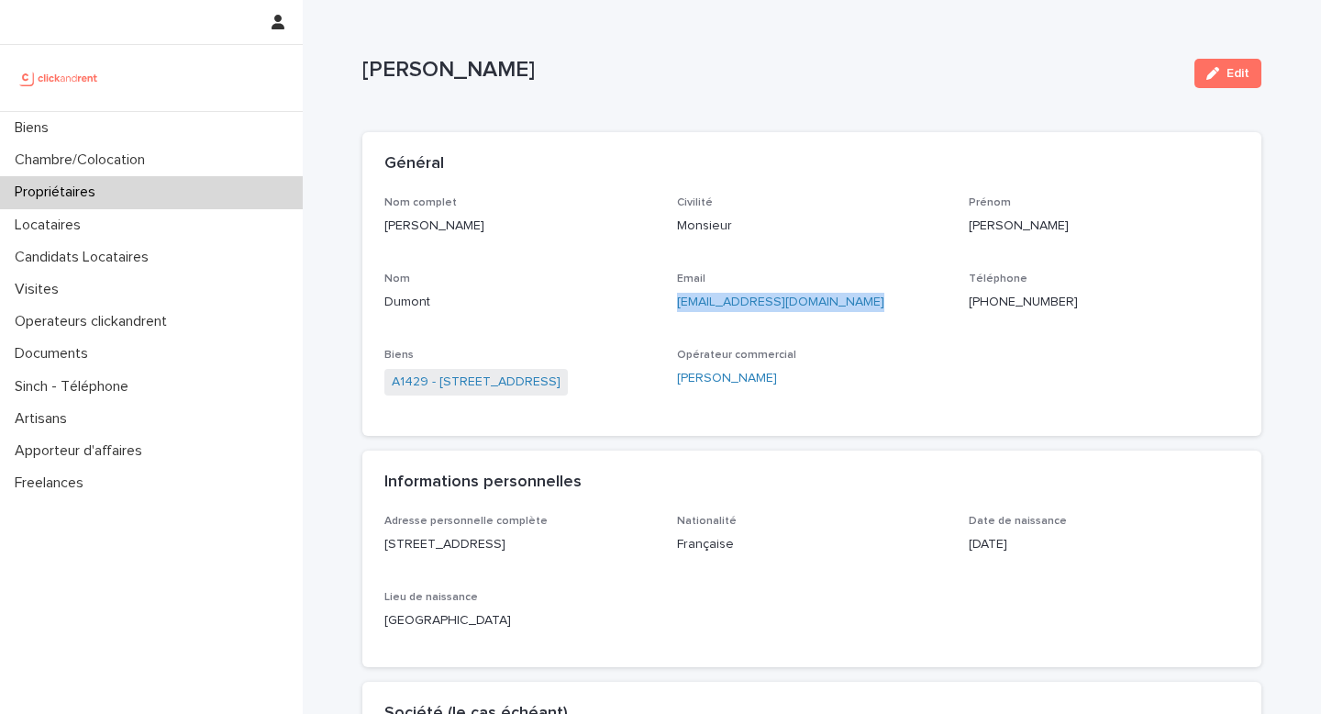
click at [823, 294] on p "[EMAIL_ADDRESS][DOMAIN_NAME]" at bounding box center [812, 302] width 271 height 19
copy link "[EMAIL_ADDRESS][DOMAIN_NAME]"
click at [89, 133] on div "Biens" at bounding box center [151, 128] width 303 height 32
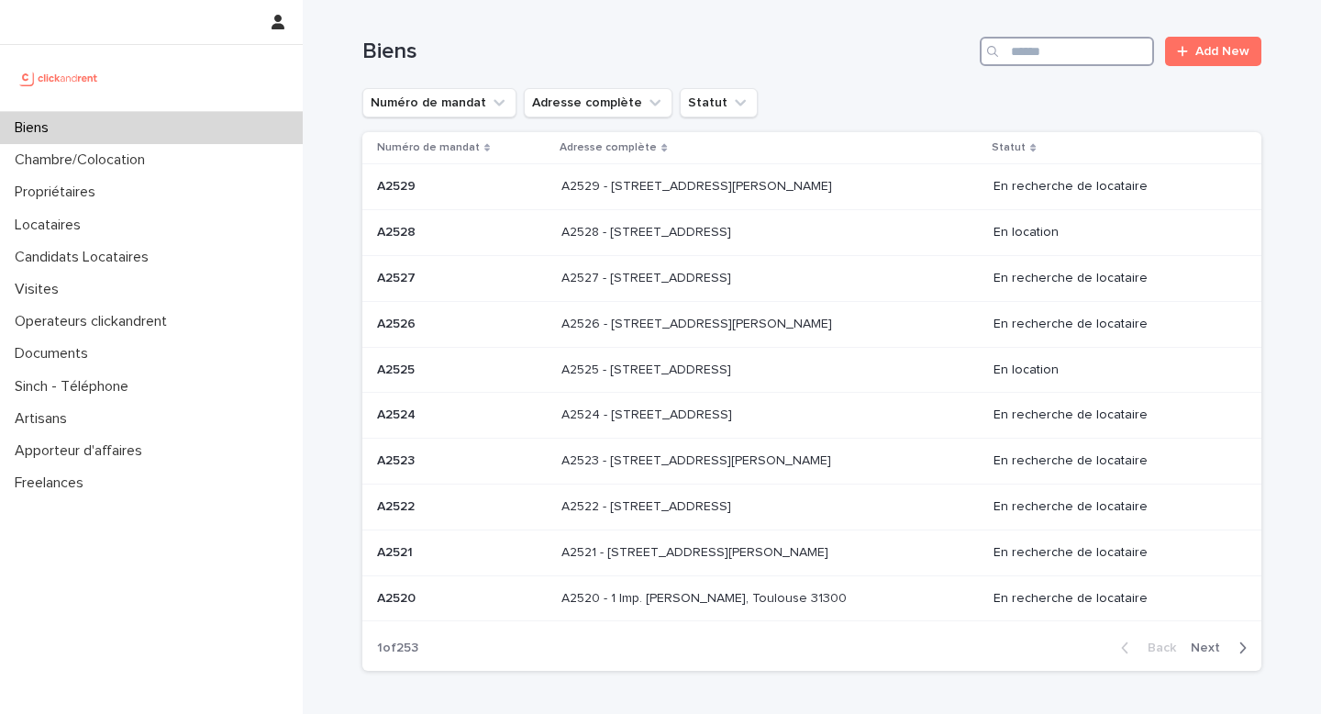
click at [1040, 53] on input "Search" at bounding box center [1067, 51] width 174 height 29
paste input "*****"
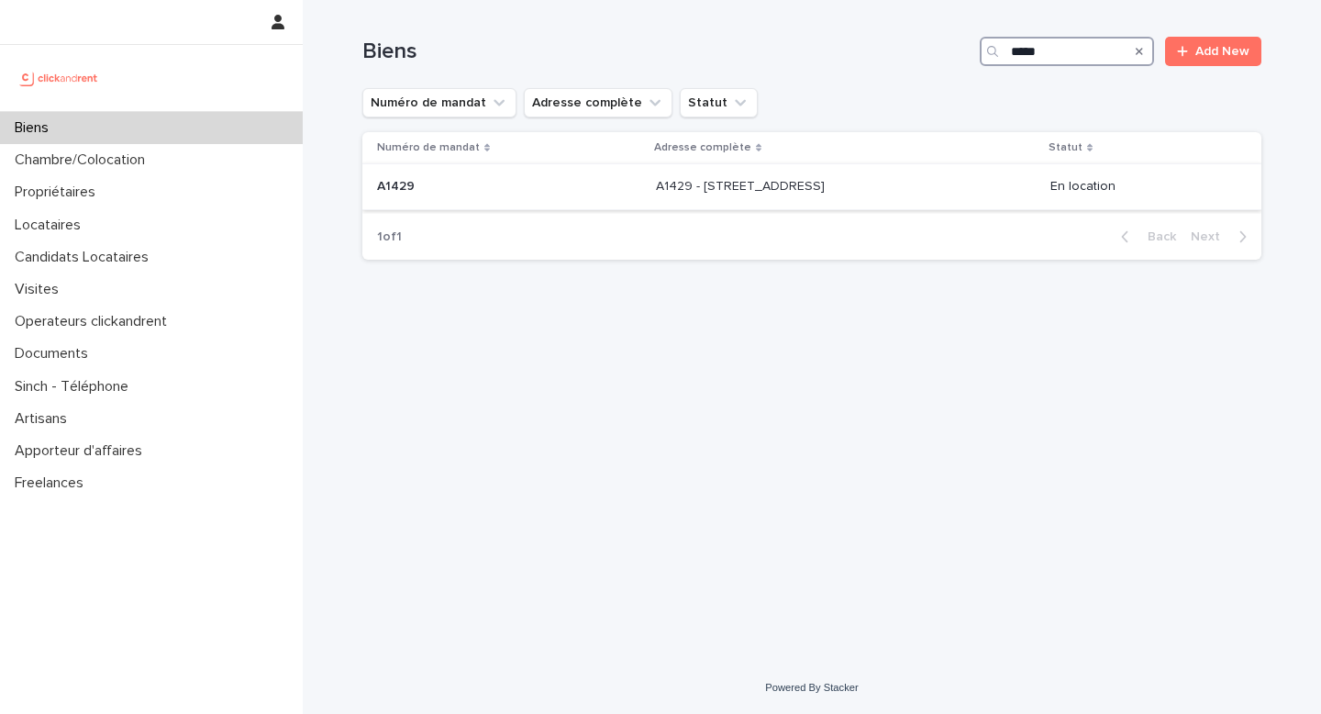
type input "*****"
click at [855, 171] on td "A1429 - 7 rue de la Tase, Vaulx-en-Velin 69120 A1429 - 7 rue de la Tase, Vaulx-…" at bounding box center [845, 187] width 394 height 46
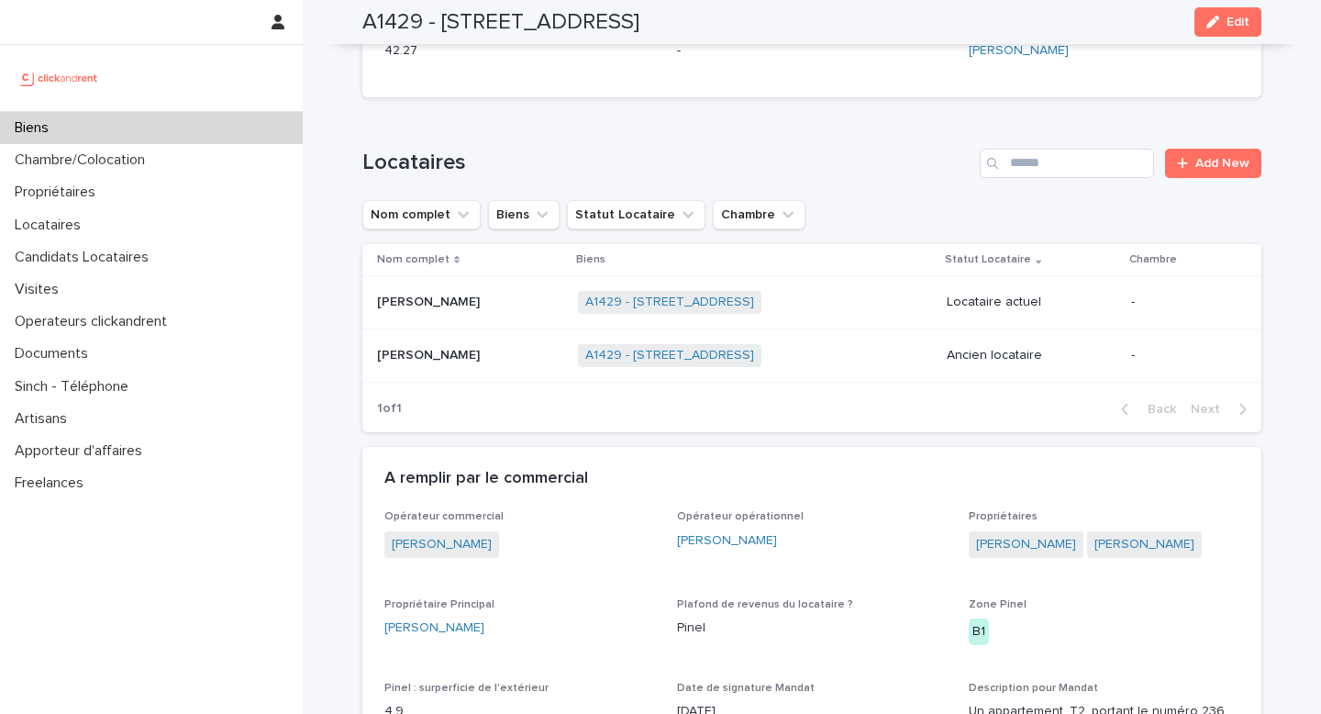
scroll to position [821, 0]
click at [904, 373] on div "A1429 - 7 rue de la Tase, Vaulx-en-Velin 69120 + 0" at bounding box center [755, 355] width 354 height 38
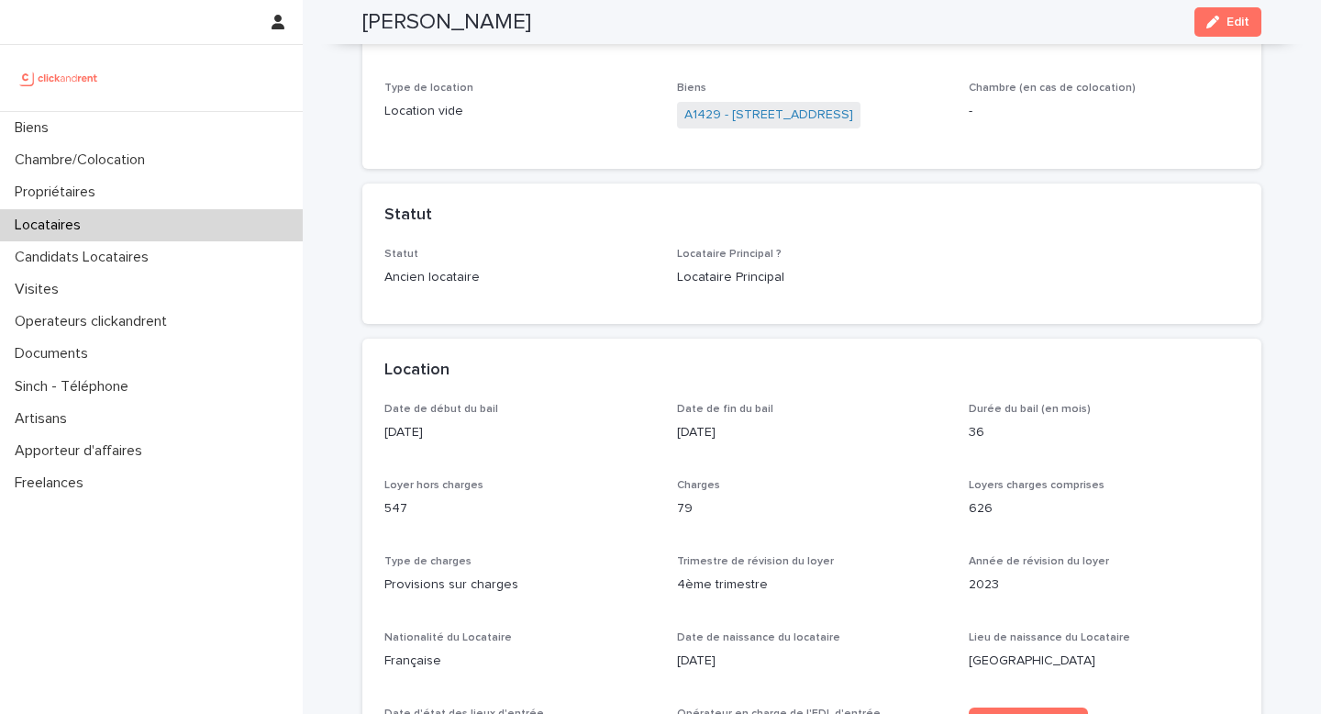
scroll to position [282, 0]
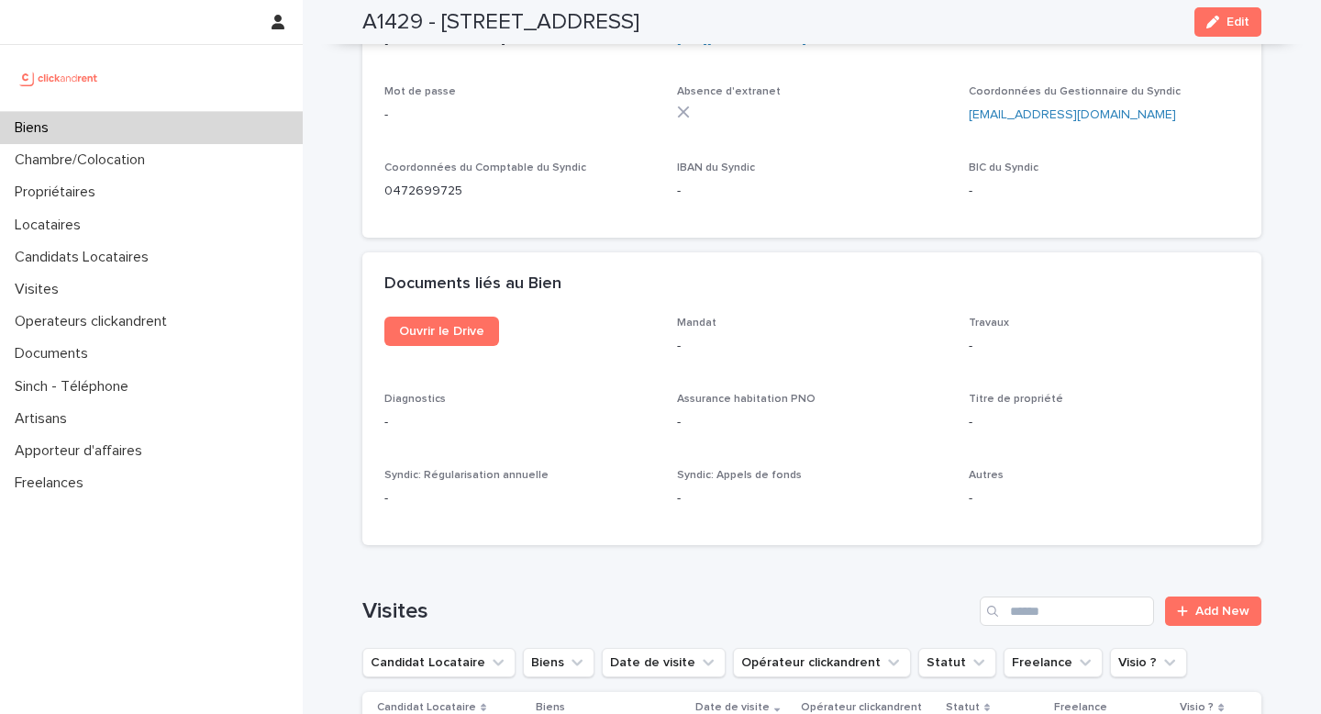
scroll to position [6185, 0]
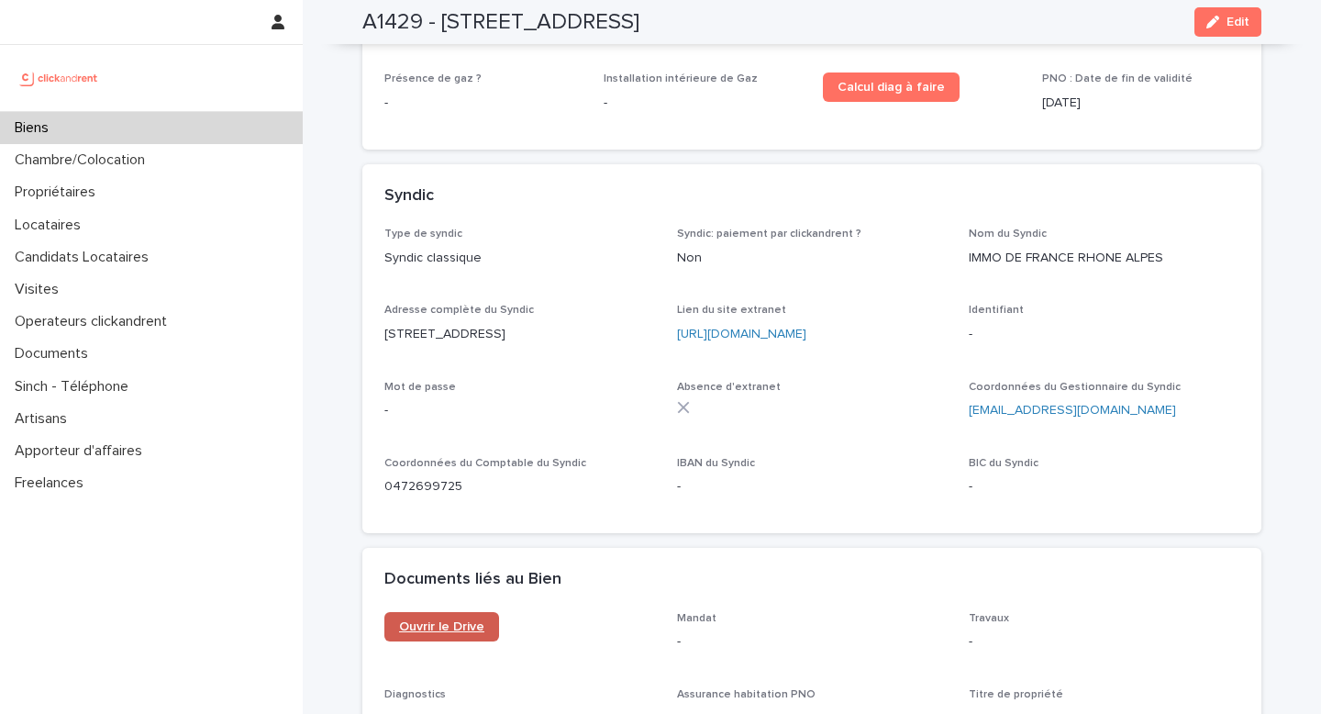
click at [443, 612] on link "Ouvrir le Drive" at bounding box center [441, 626] width 115 height 29
click at [147, 138] on div "Biens" at bounding box center [151, 128] width 303 height 32
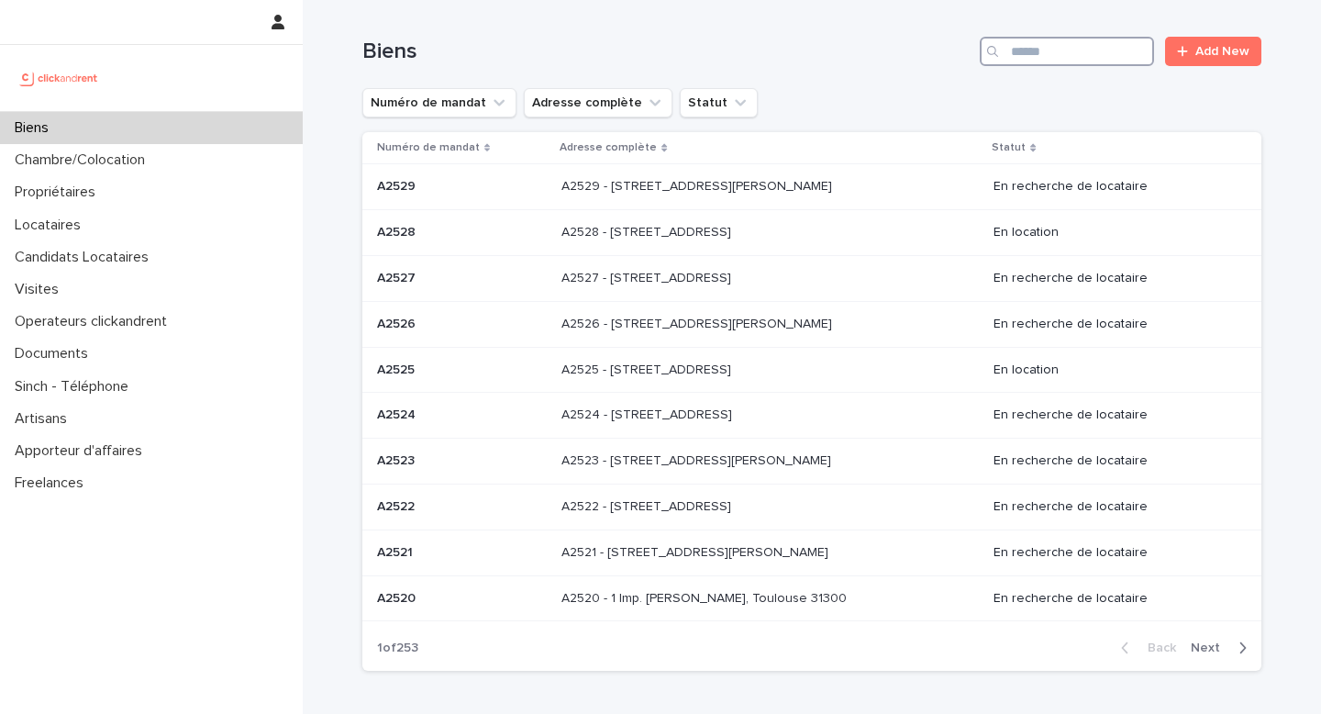
click at [1017, 57] on input "Search" at bounding box center [1067, 51] width 174 height 29
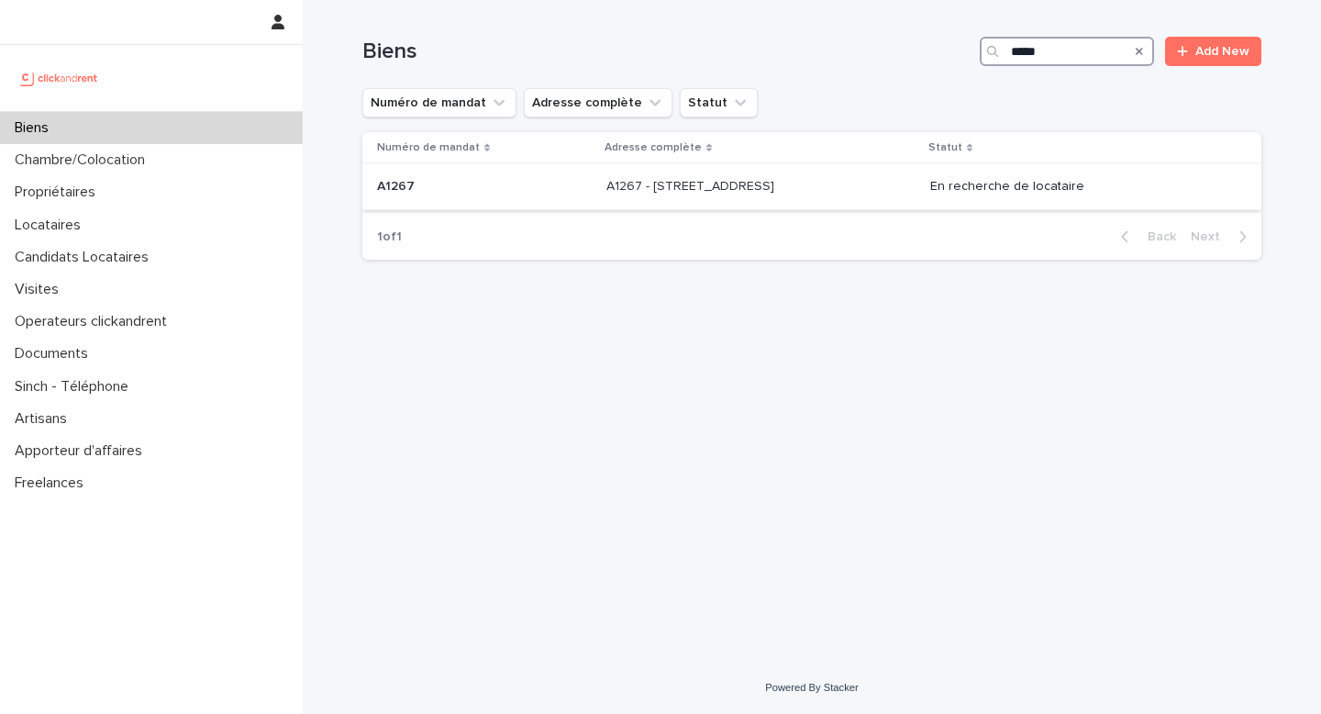
type input "*****"
click at [915, 196] on div "A1267 - 2 rue de Koufra, Boulogne-Billancourt 92100 A1267 - 2 rue de Koufra, Bo…" at bounding box center [760, 187] width 309 height 30
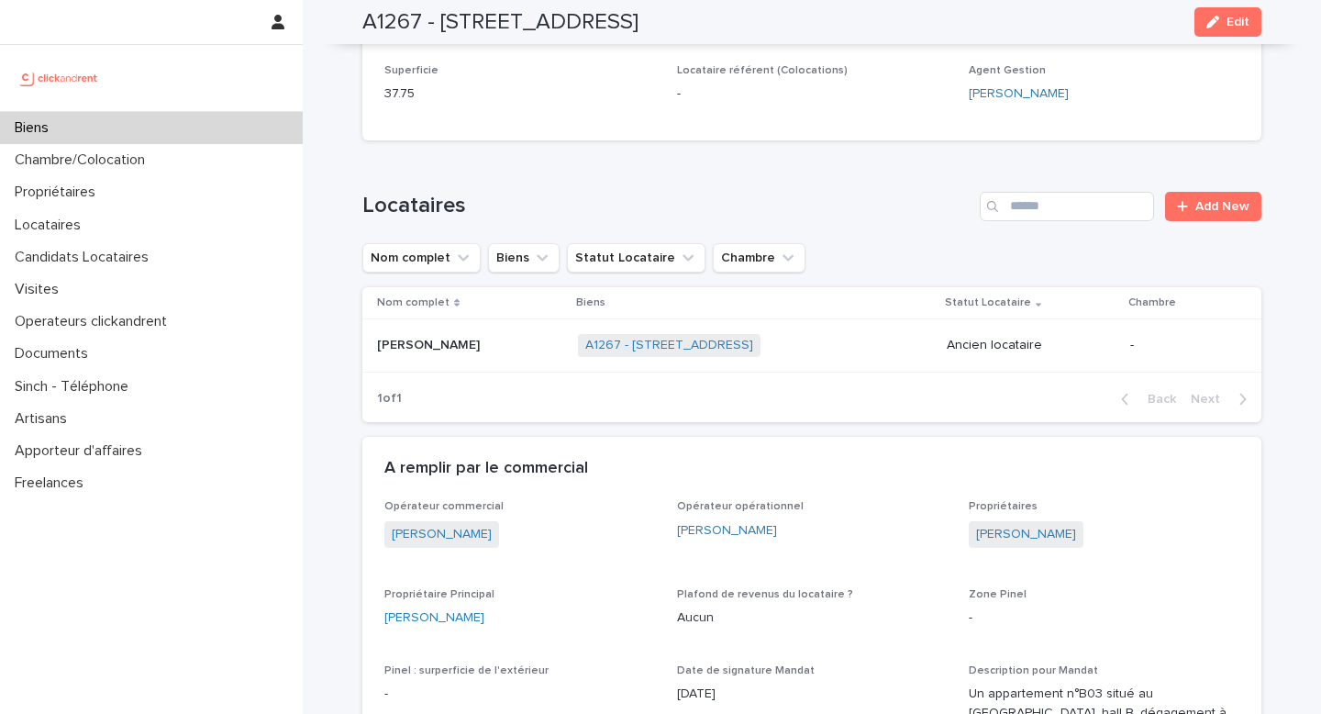
scroll to position [703, 0]
click at [501, 609] on div "Marc Gentile" at bounding box center [519, 615] width 271 height 19
copy link "Marc Gentile"
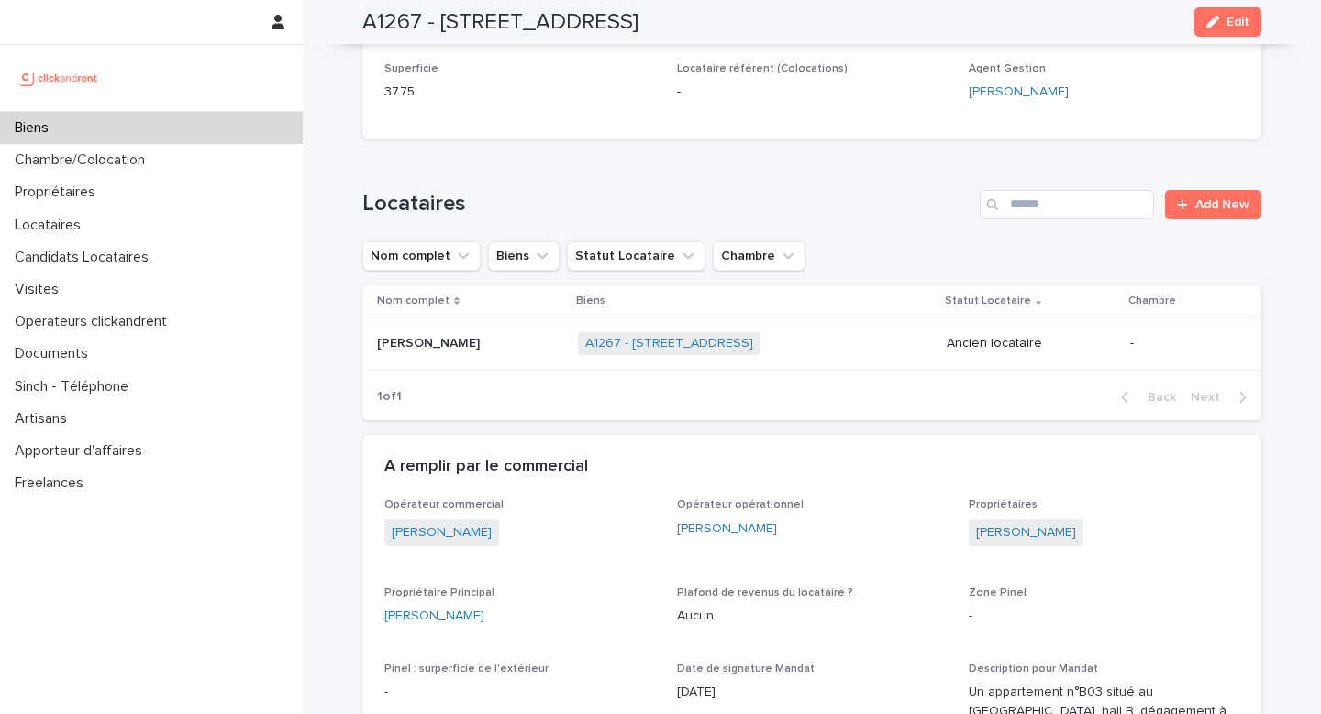
click at [389, 34] on h2 "A1267 - 2 rue de Koufra, Boulogne-Billancourt 92100" at bounding box center [500, 22] width 276 height 27
copy h2 "A1267"
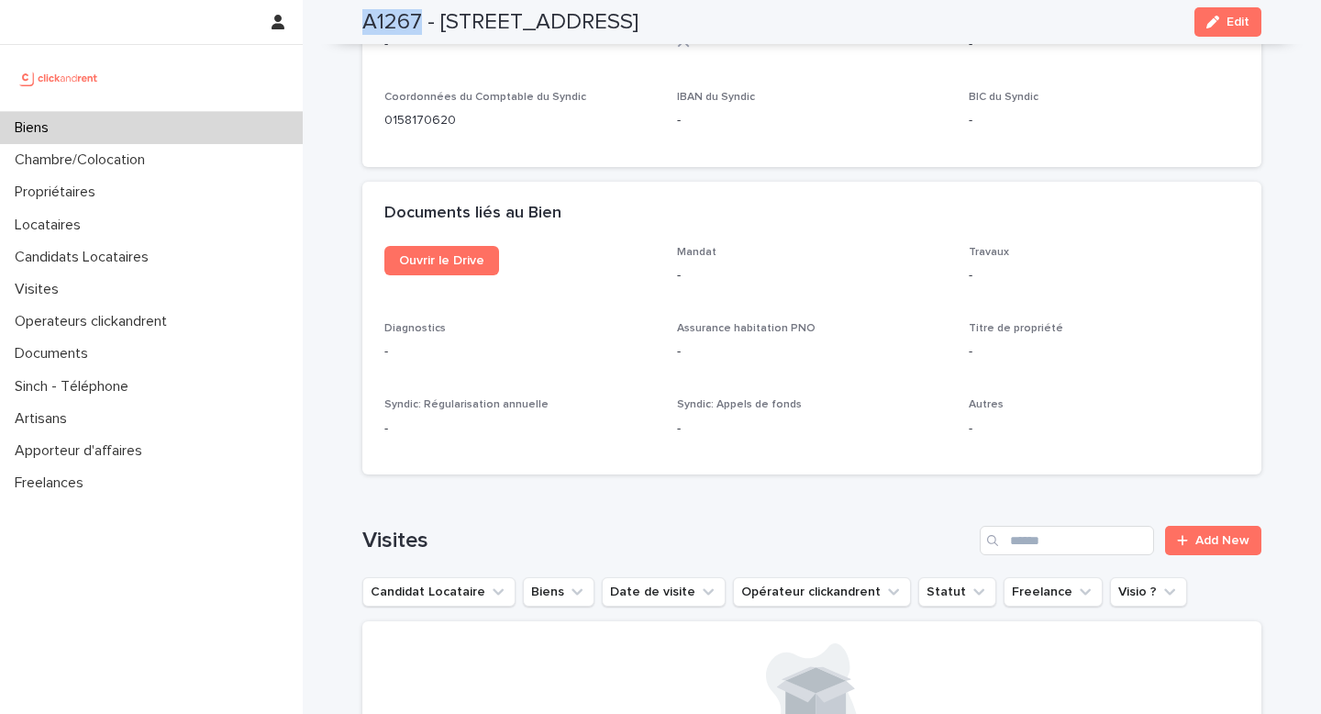
scroll to position [6451, 0]
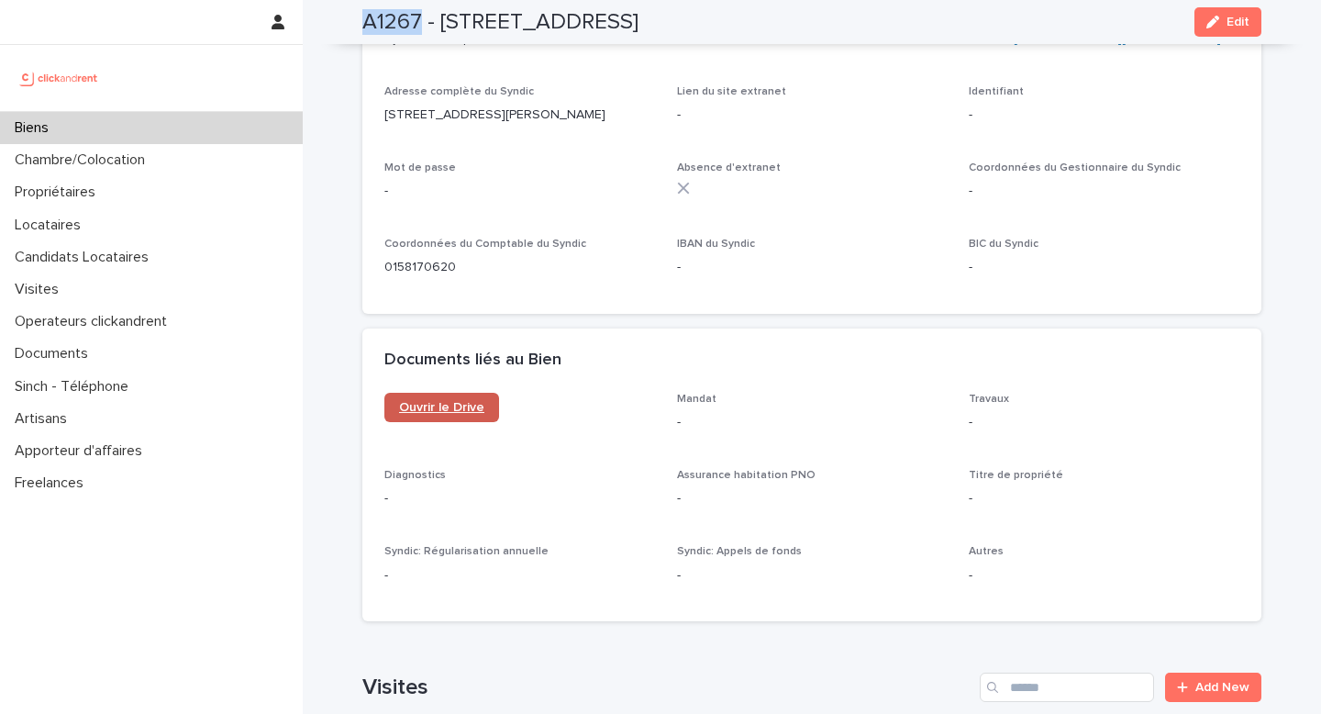
click at [469, 401] on span "Ouvrir le Drive" at bounding box center [441, 407] width 85 height 13
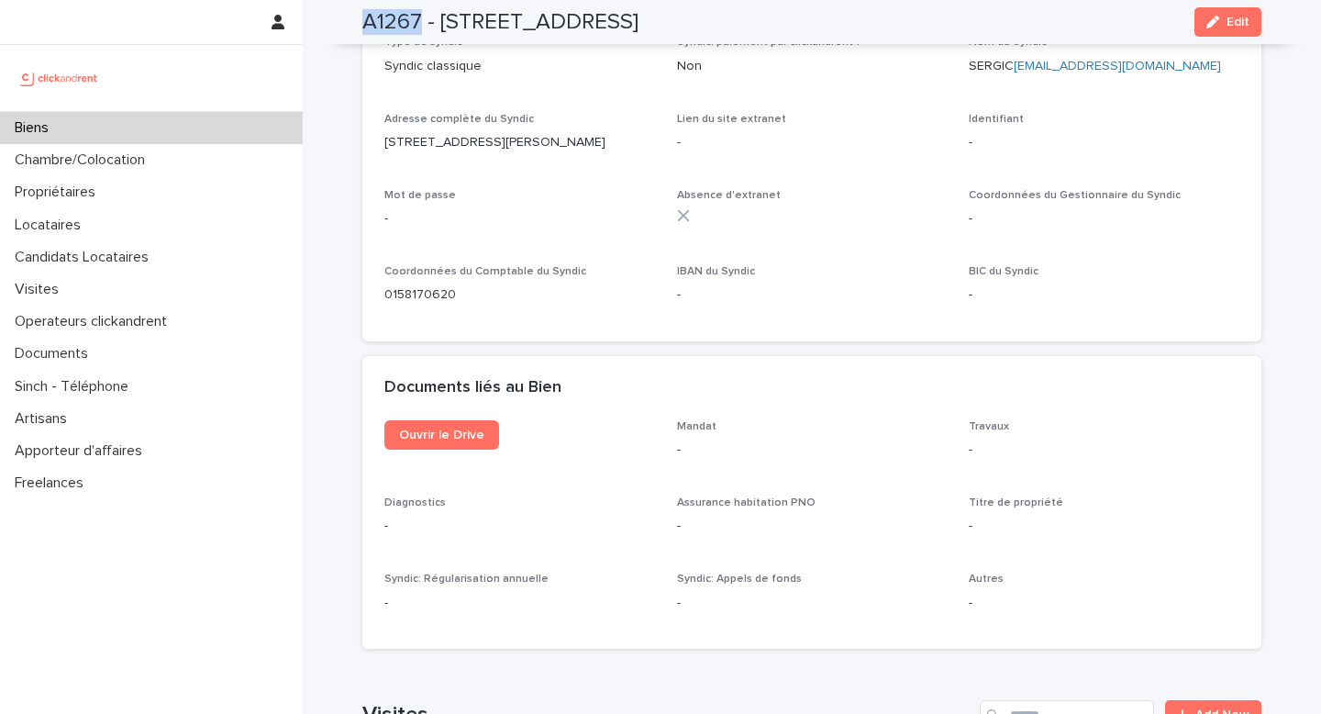
scroll to position [6400, 0]
